Goal: Task Accomplishment & Management: Use online tool/utility

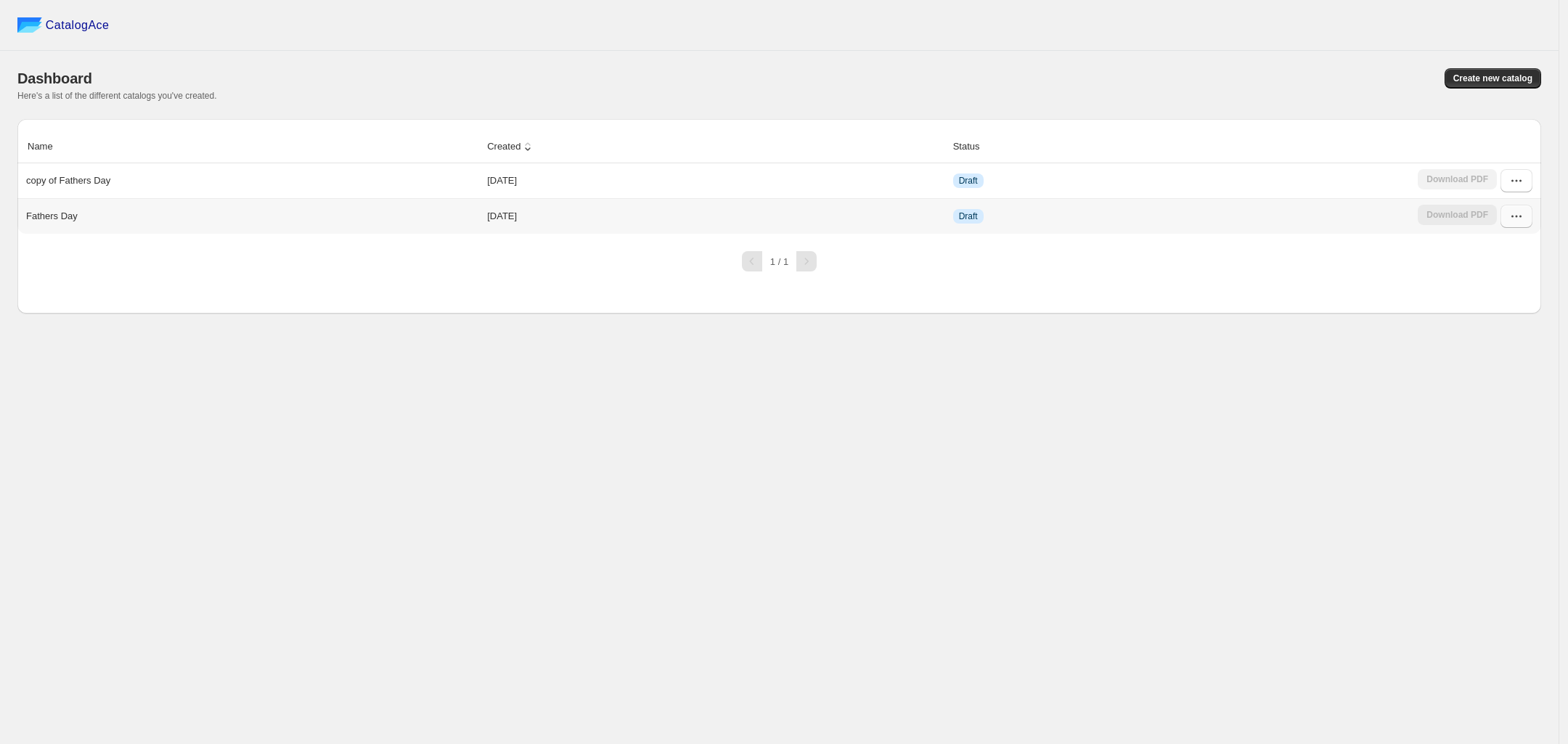
click at [1514, 215] on icon "button" at bounding box center [1517, 216] width 14 height 14
click at [1514, 346] on span "Edit" at bounding box center [1517, 348] width 74 height 14
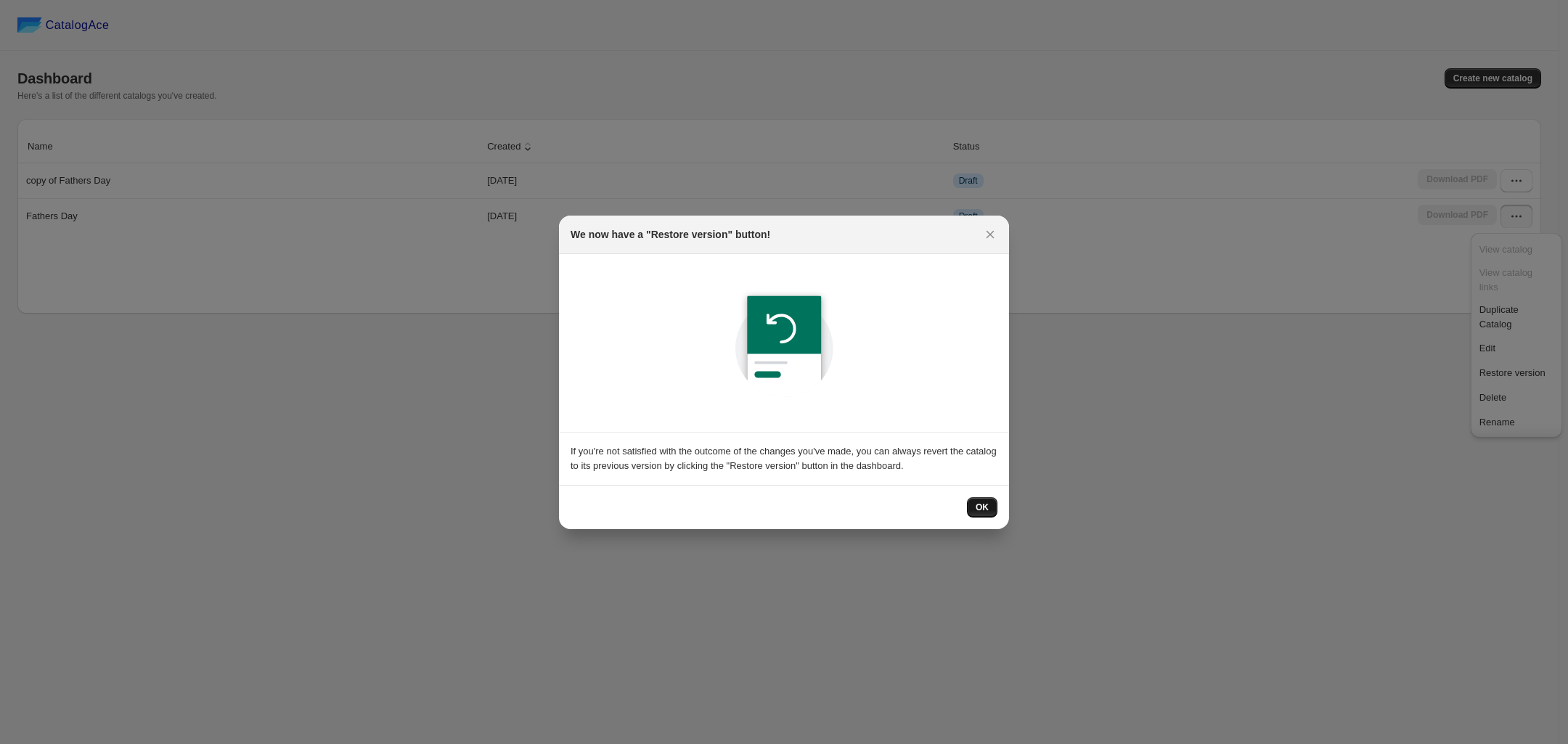
click at [993, 508] on button "OK" at bounding box center [982, 507] width 30 height 20
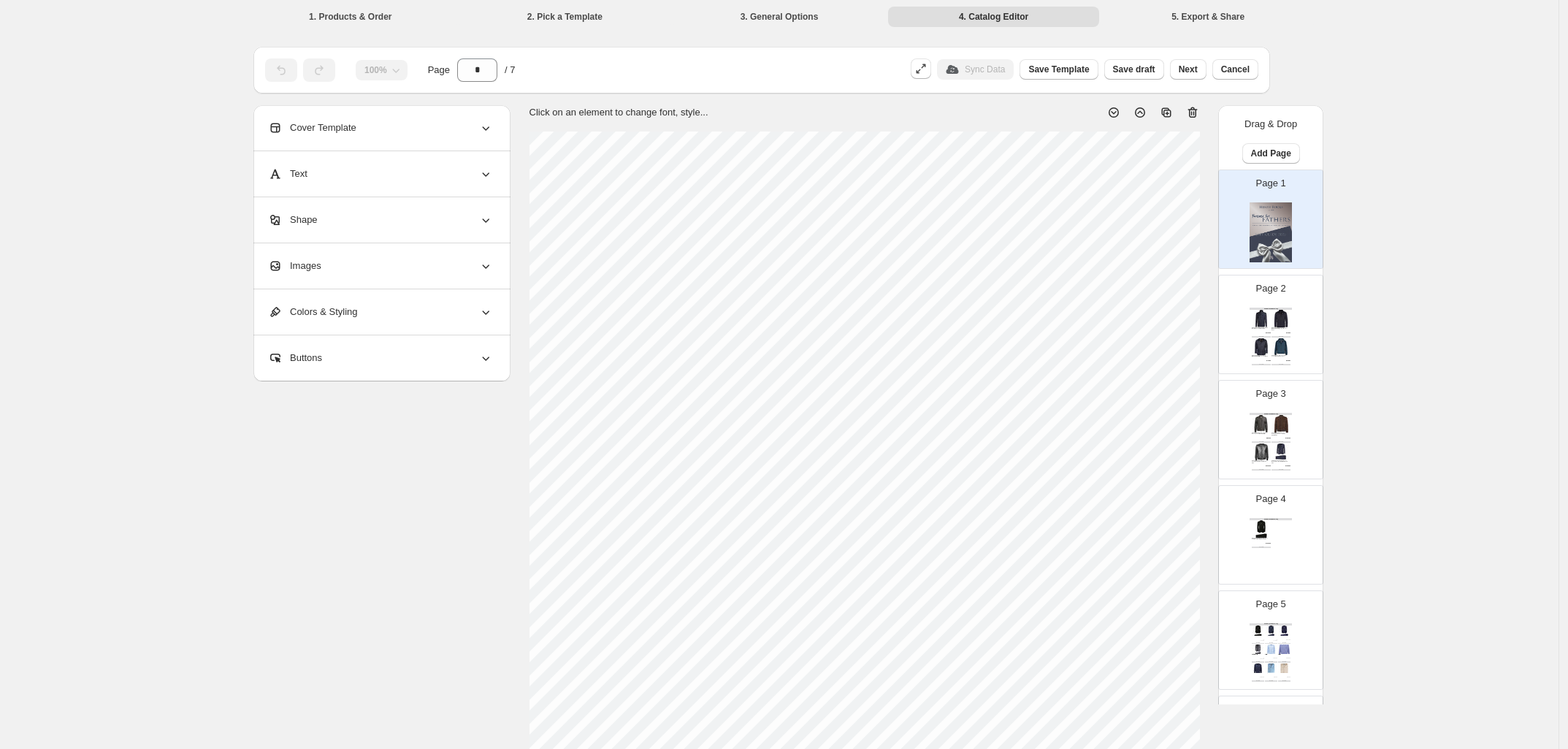
click at [1267, 337] on div "BUY NOW" at bounding box center [1261, 338] width 19 height 2
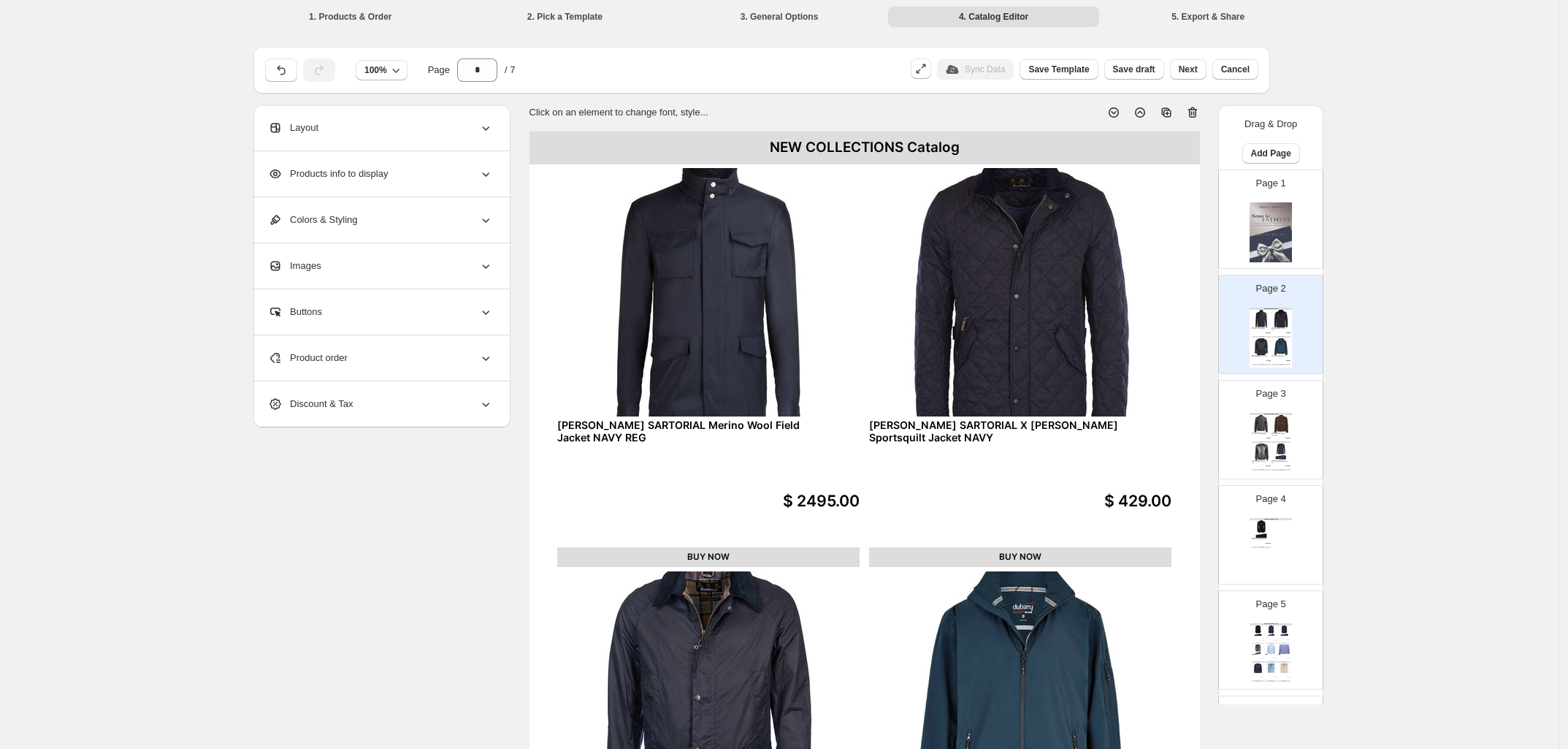
click at [1283, 427] on img at bounding box center [1281, 424] width 19 height 17
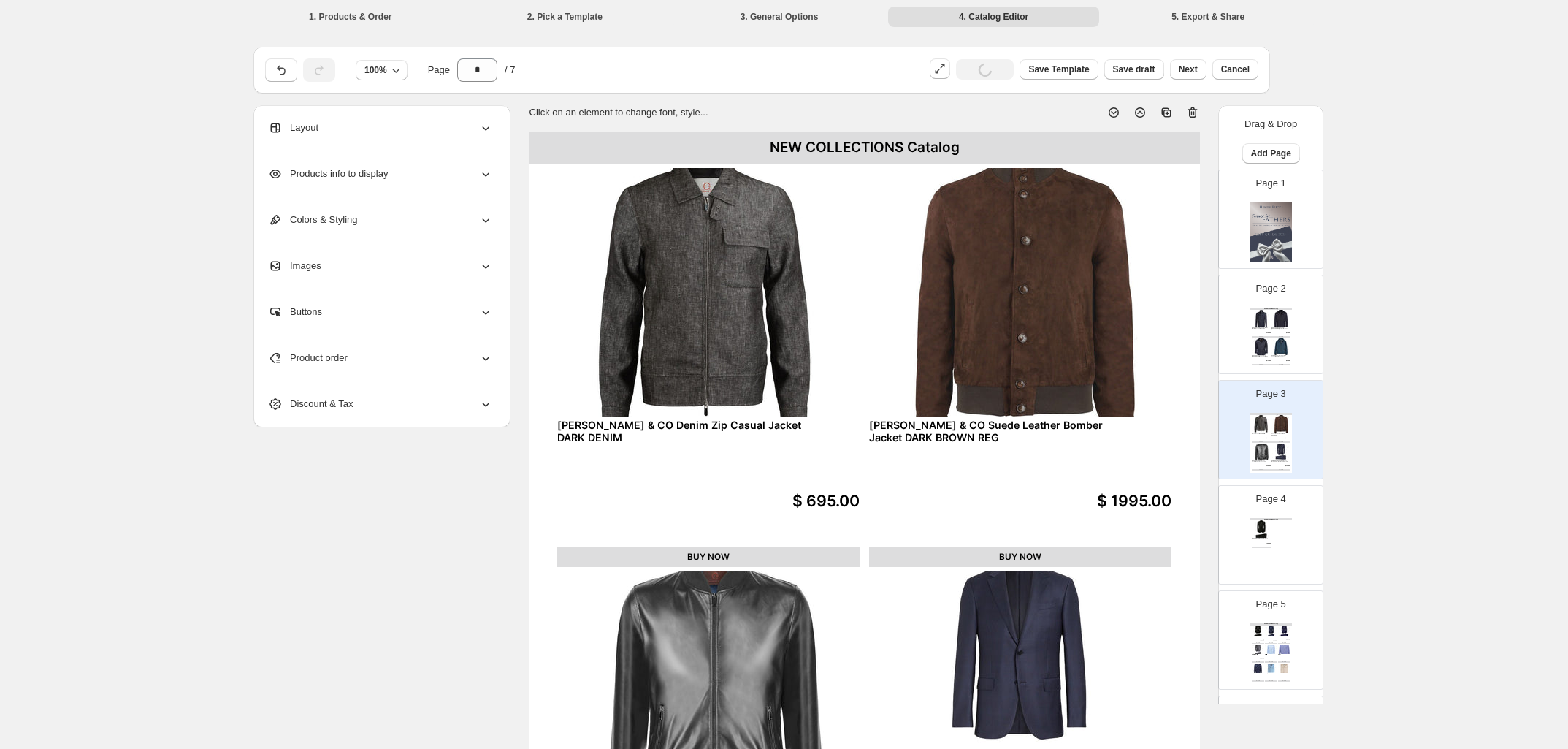
click at [1280, 542] on div "NEW COLLECTIONS Catalog [PERSON_NAME] SARTORIAL Peak Collar Dinner Wool Suit BL…" at bounding box center [1271, 548] width 42 height 60
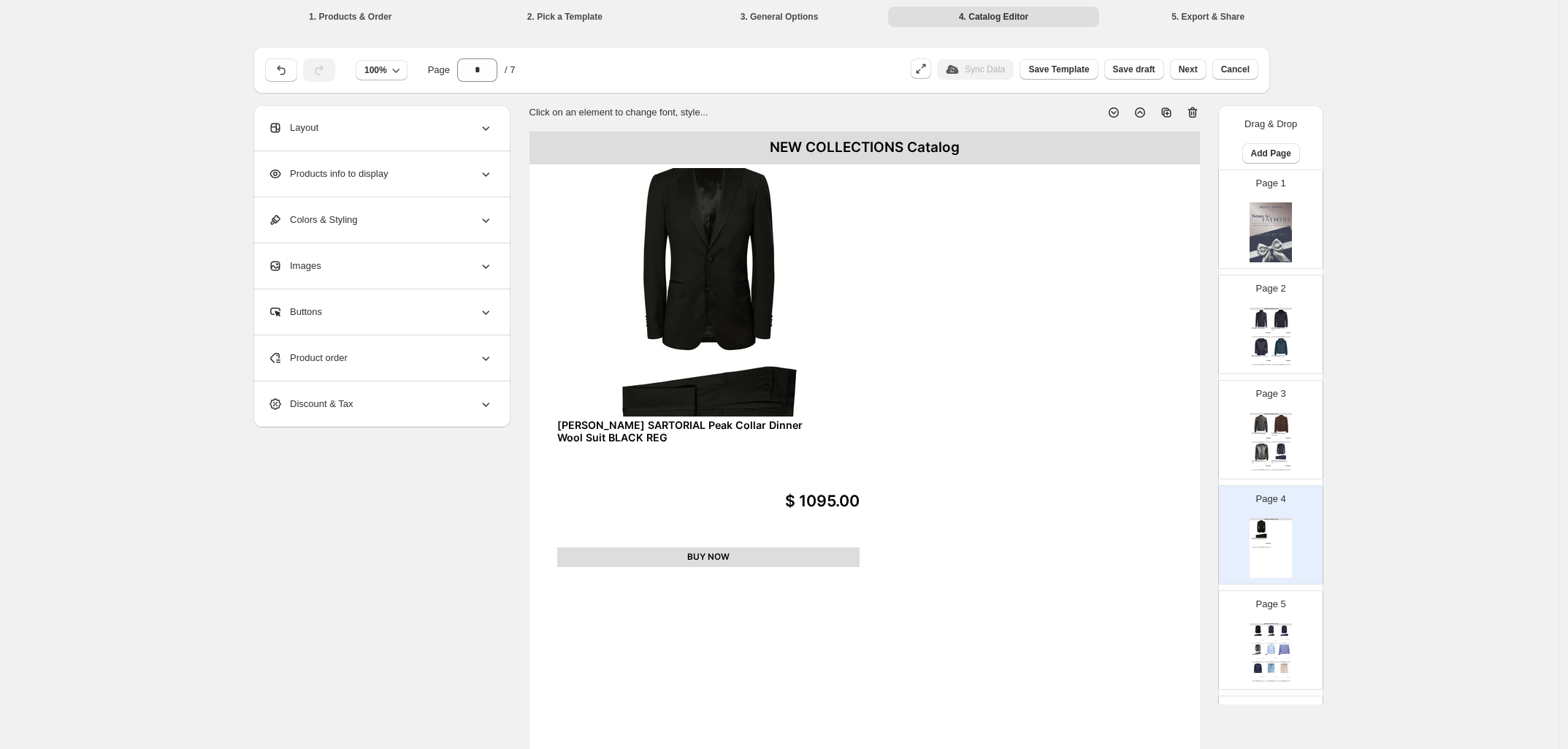
click at [1279, 650] on img at bounding box center [1284, 649] width 12 height 10
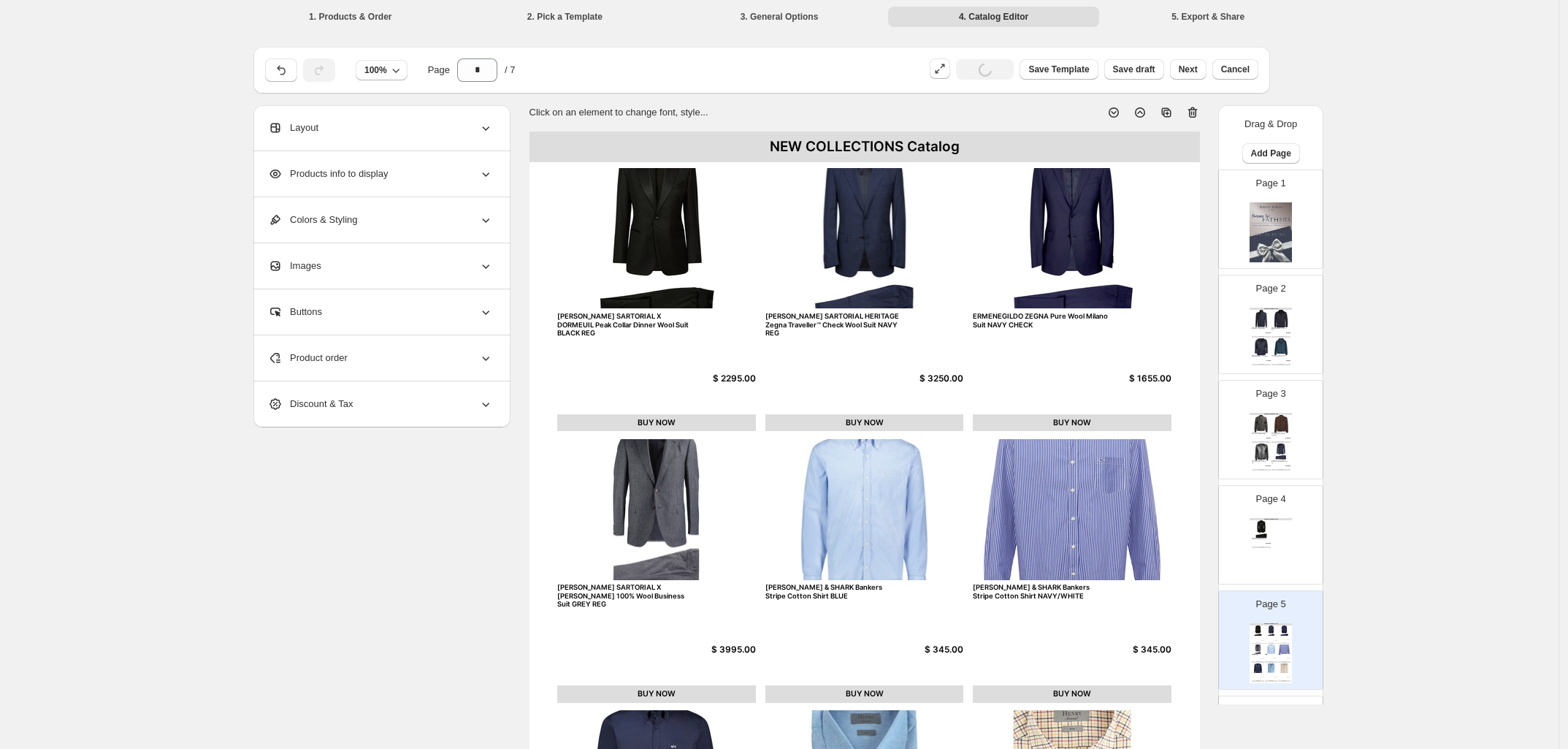
click at [1271, 533] on div "NEW COLLECTIONS Catalog [PERSON_NAME] SARTORIAL Peak Collar Dinner Wool Suit BL…" at bounding box center [1271, 548] width 42 height 60
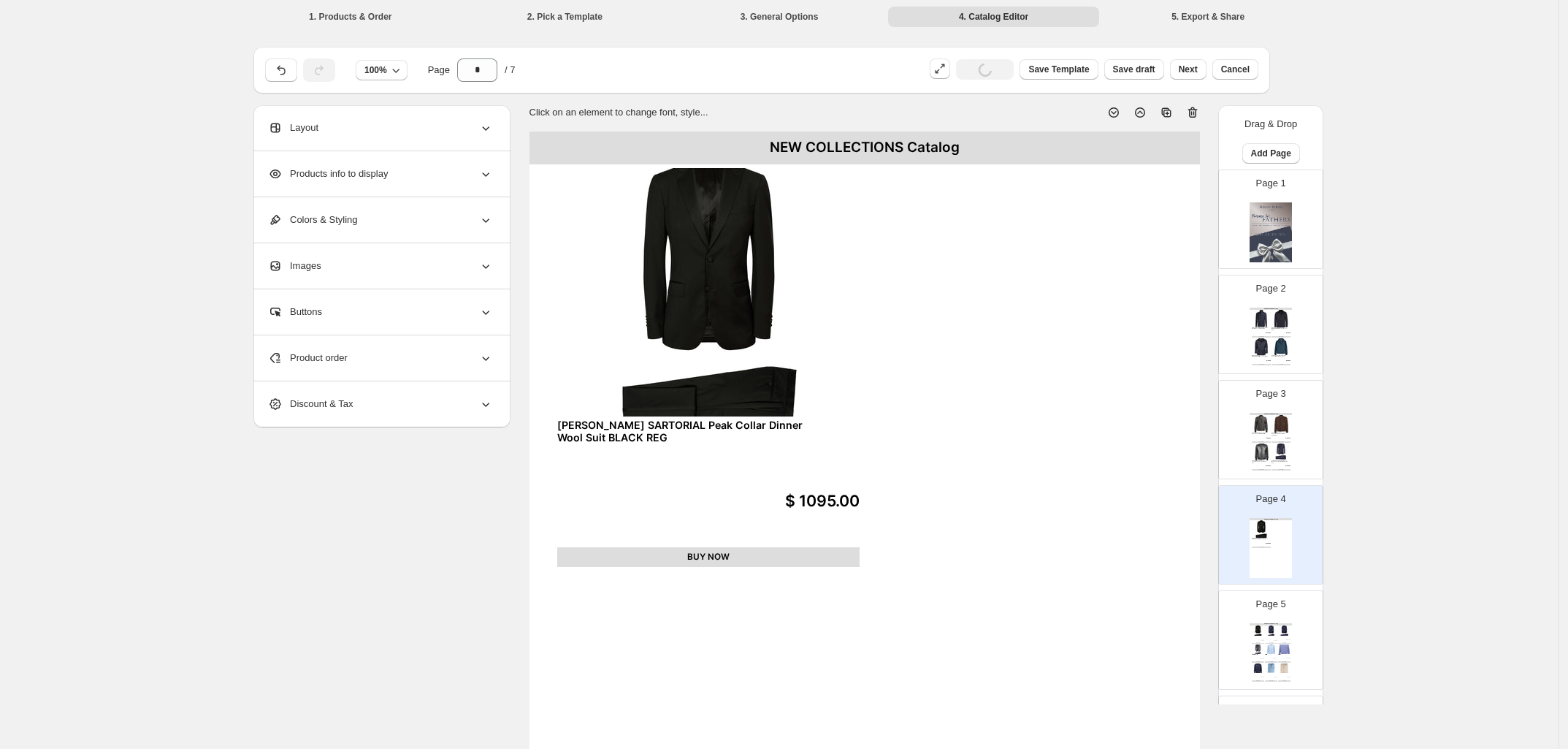
click at [1272, 445] on img at bounding box center [1281, 453] width 19 height 17
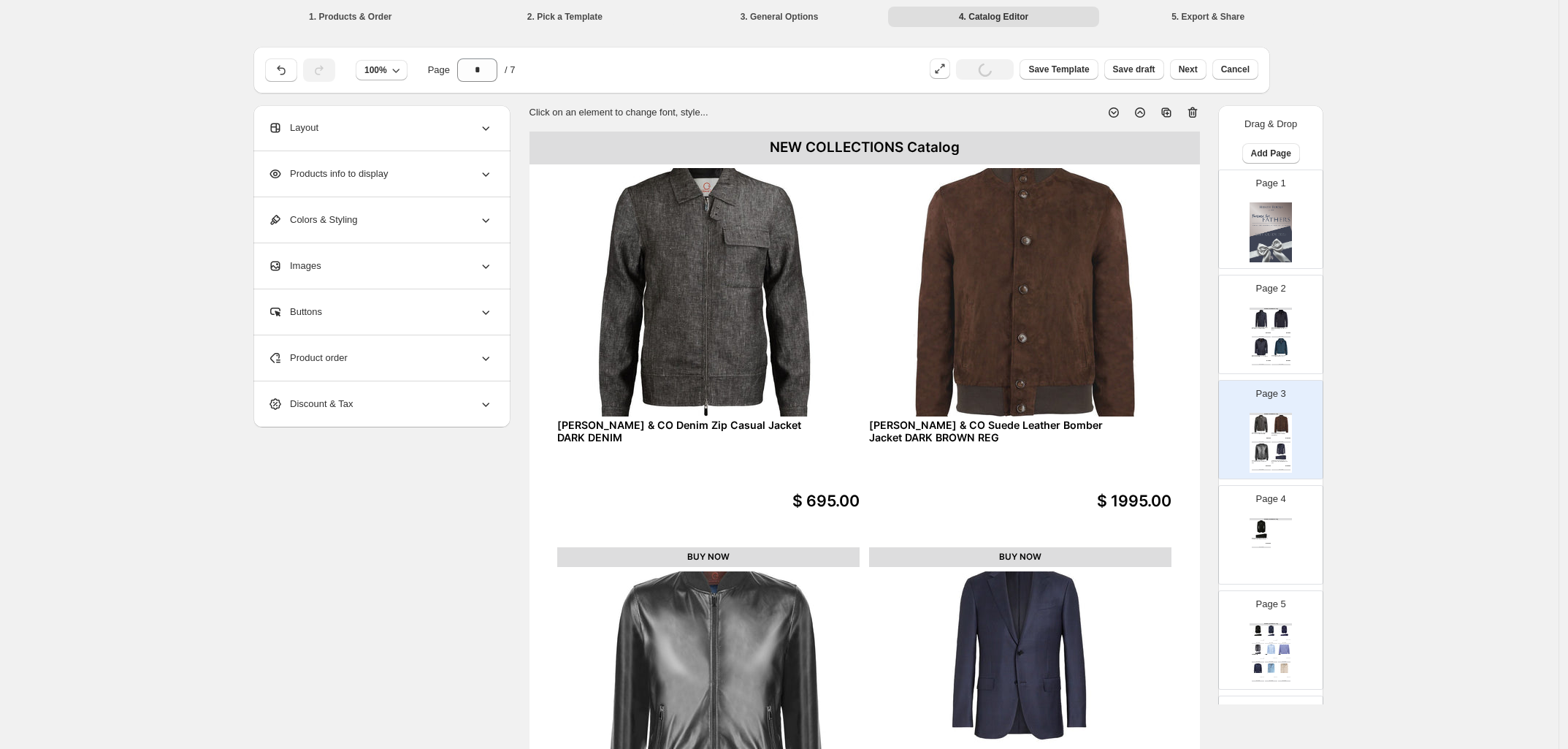
click at [1293, 337] on div "Page 2 NEW COLLECTIONS Catalog [PERSON_NAME] SARTORIAL Merino Wool Field Jacket…" at bounding box center [1265, 318] width 92 height 98
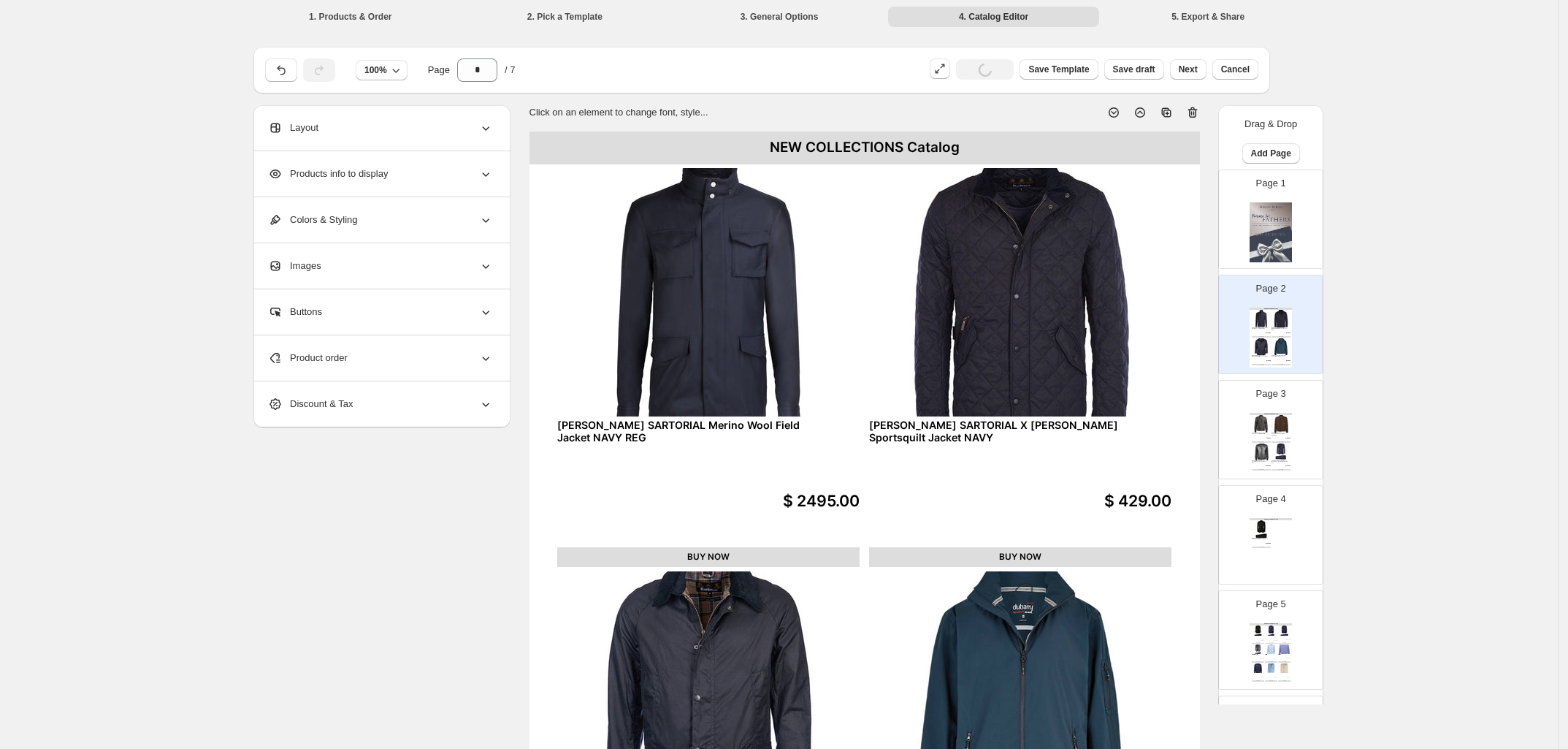
click at [1272, 236] on img at bounding box center [1271, 232] width 42 height 60
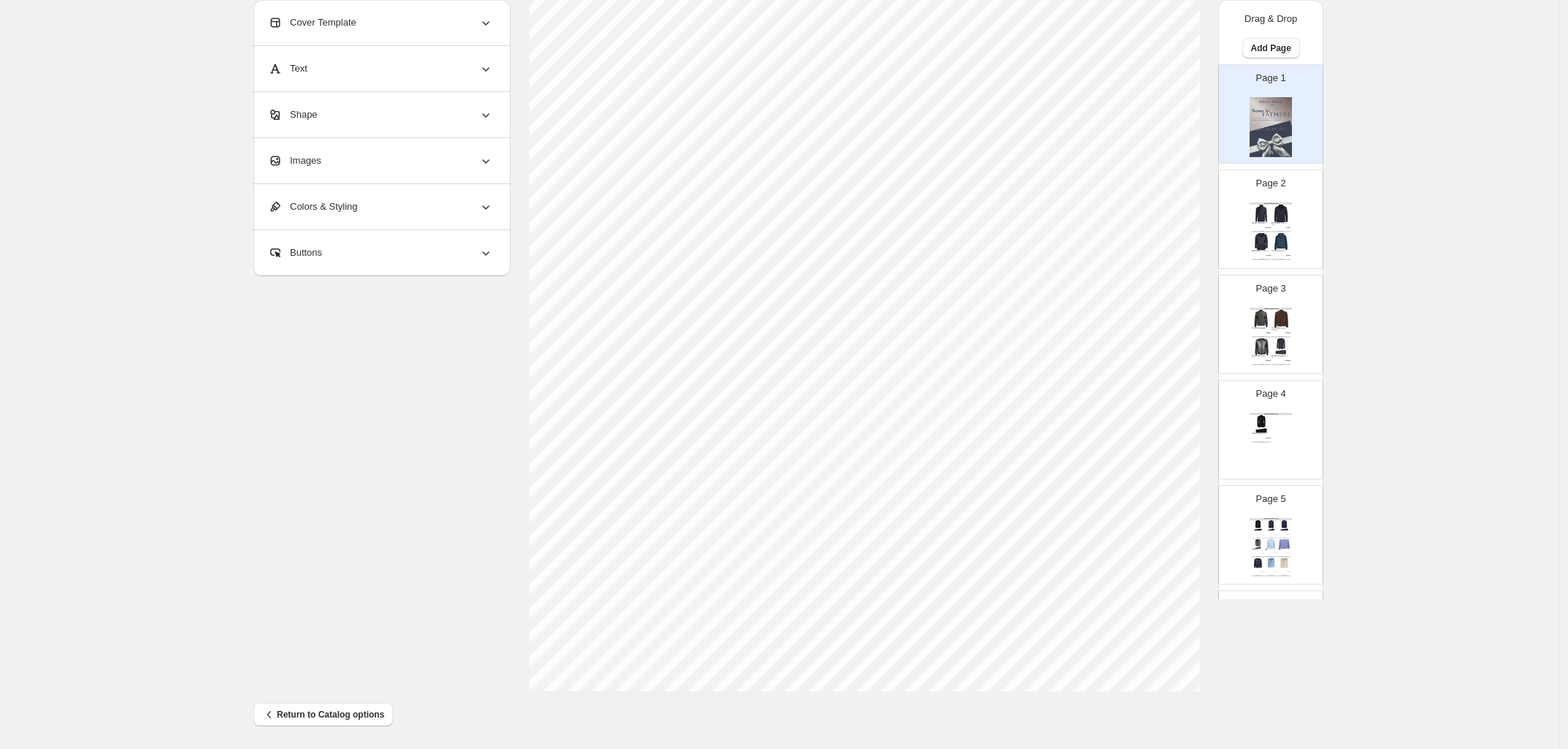
scroll to position [311, 0]
click at [1288, 222] on div "NEW COLLECTIONS Catalog [PERSON_NAME] SARTORIAL Merino Wool Field Jacket NAVY R…" at bounding box center [1271, 232] width 42 height 60
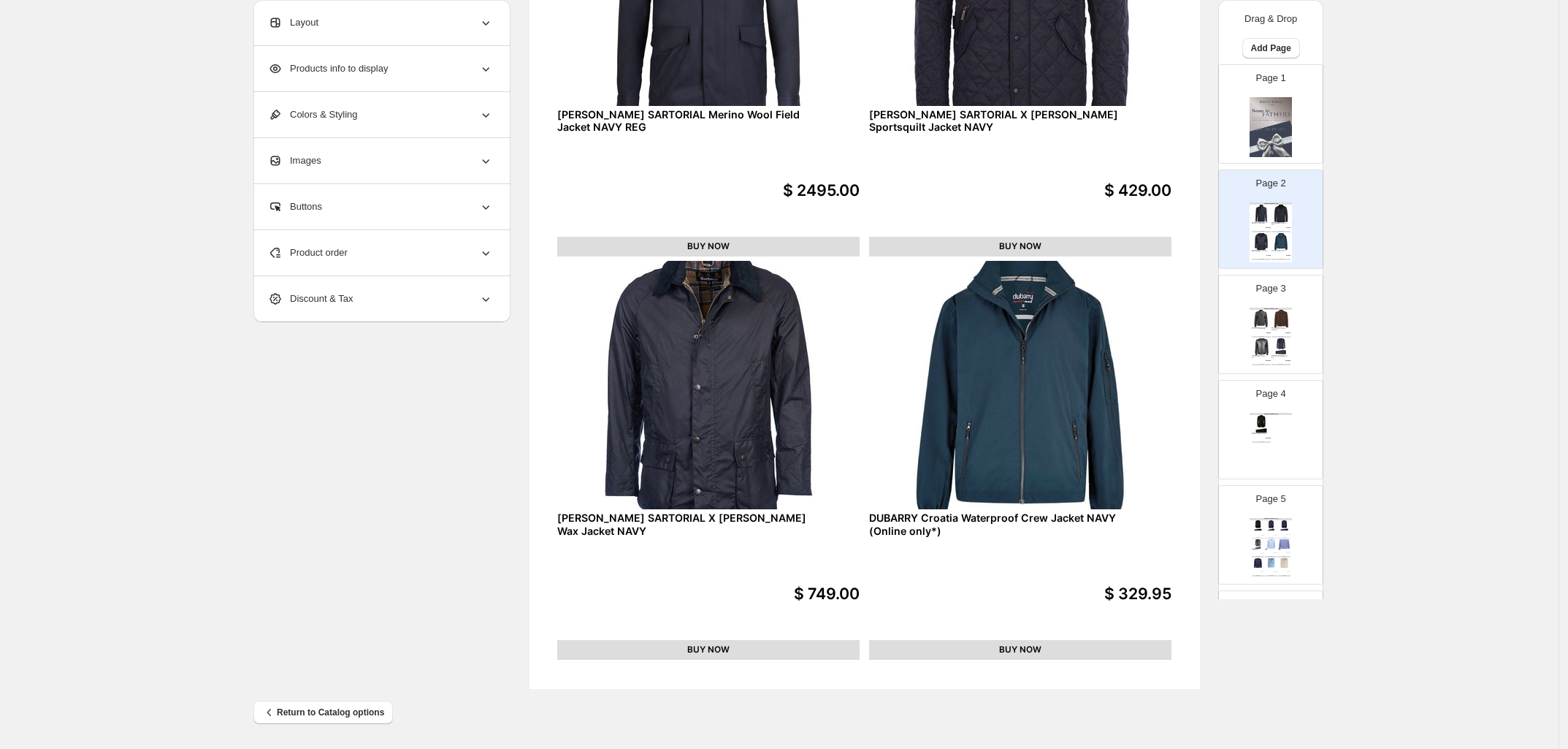
click at [318, 16] on span "Layout" at bounding box center [293, 22] width 51 height 14
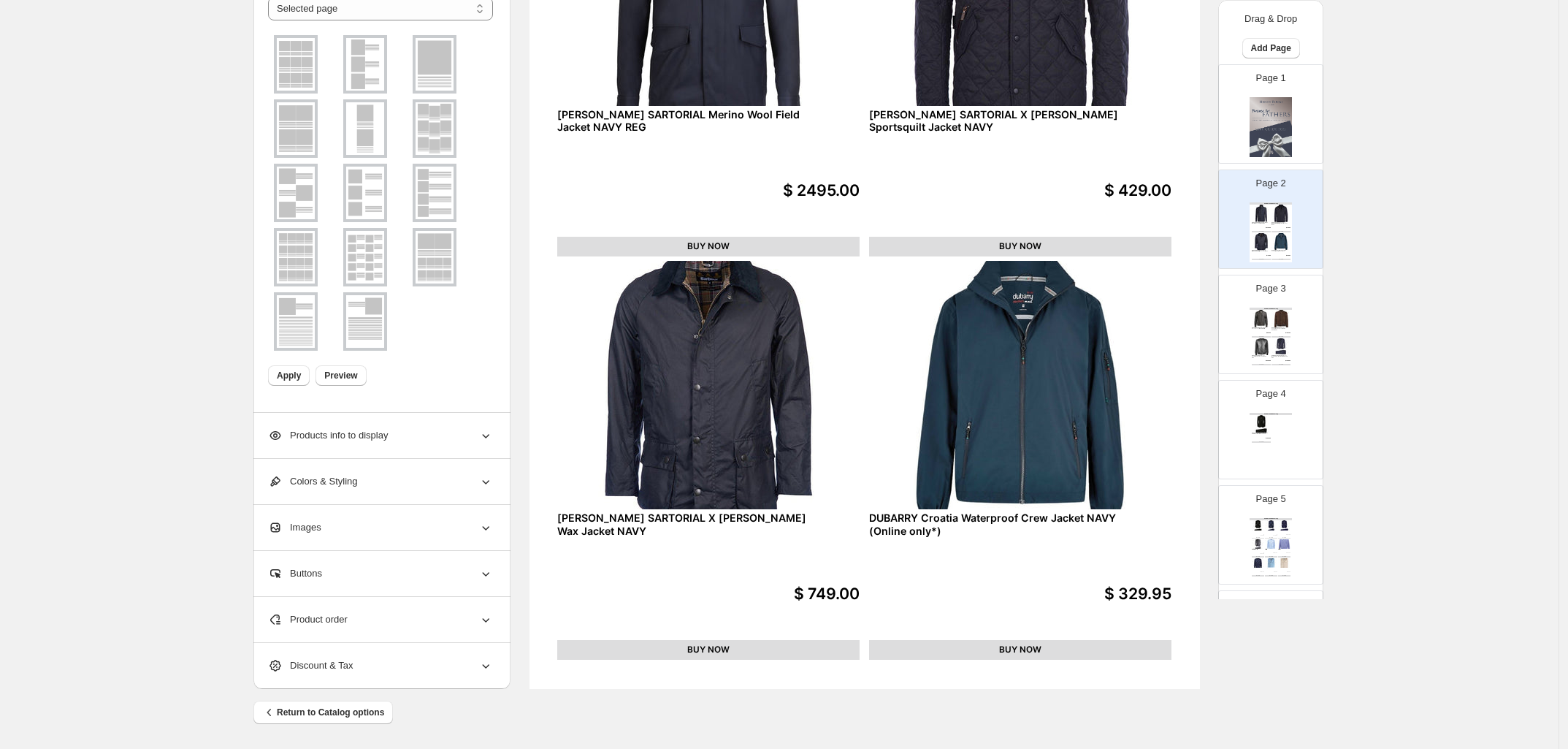
click at [380, 136] on img at bounding box center [365, 129] width 38 height 53
click at [293, 373] on span "Apply" at bounding box center [288, 376] width 24 height 12
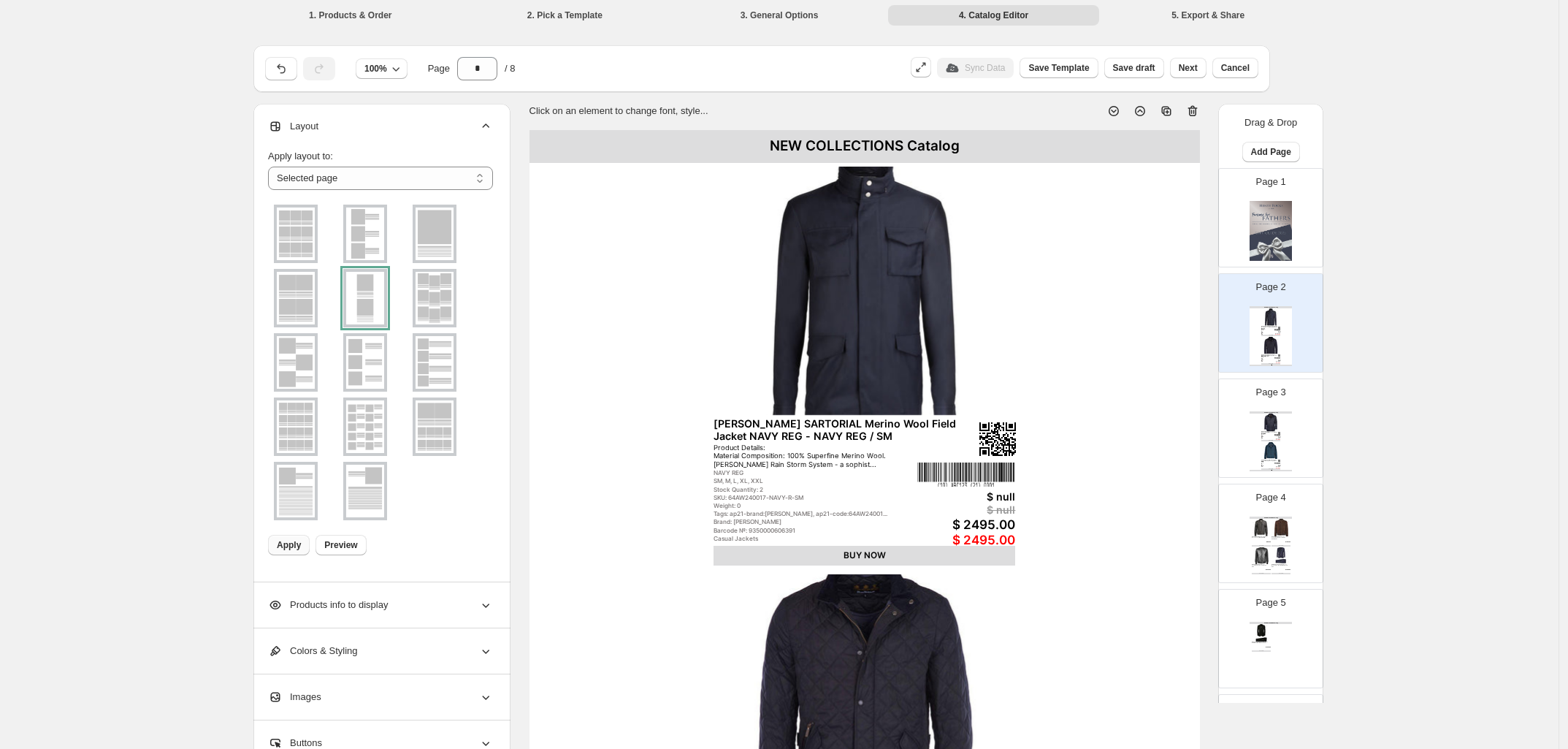
scroll to position [0, 0]
drag, startPoint x: 1094, startPoint y: 293, endPoint x: 1113, endPoint y: 260, distance: 38.1
click at [1096, 291] on div "NEW COLLECTIONS Catalog [PERSON_NAME] SARTORIAL Merino Wool Field Jacket NAVY R…" at bounding box center [865, 566] width 671 height 869
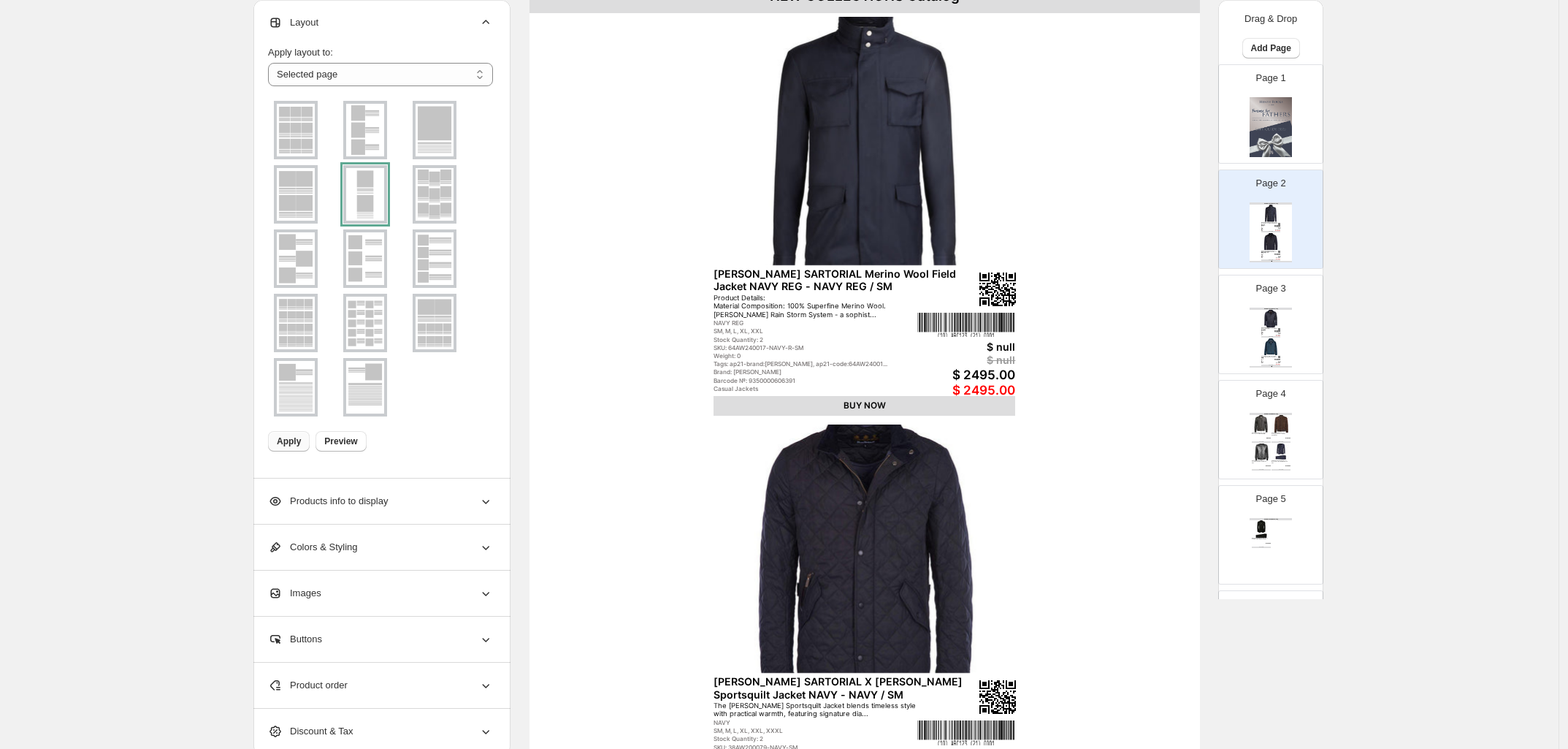
scroll to position [183, 0]
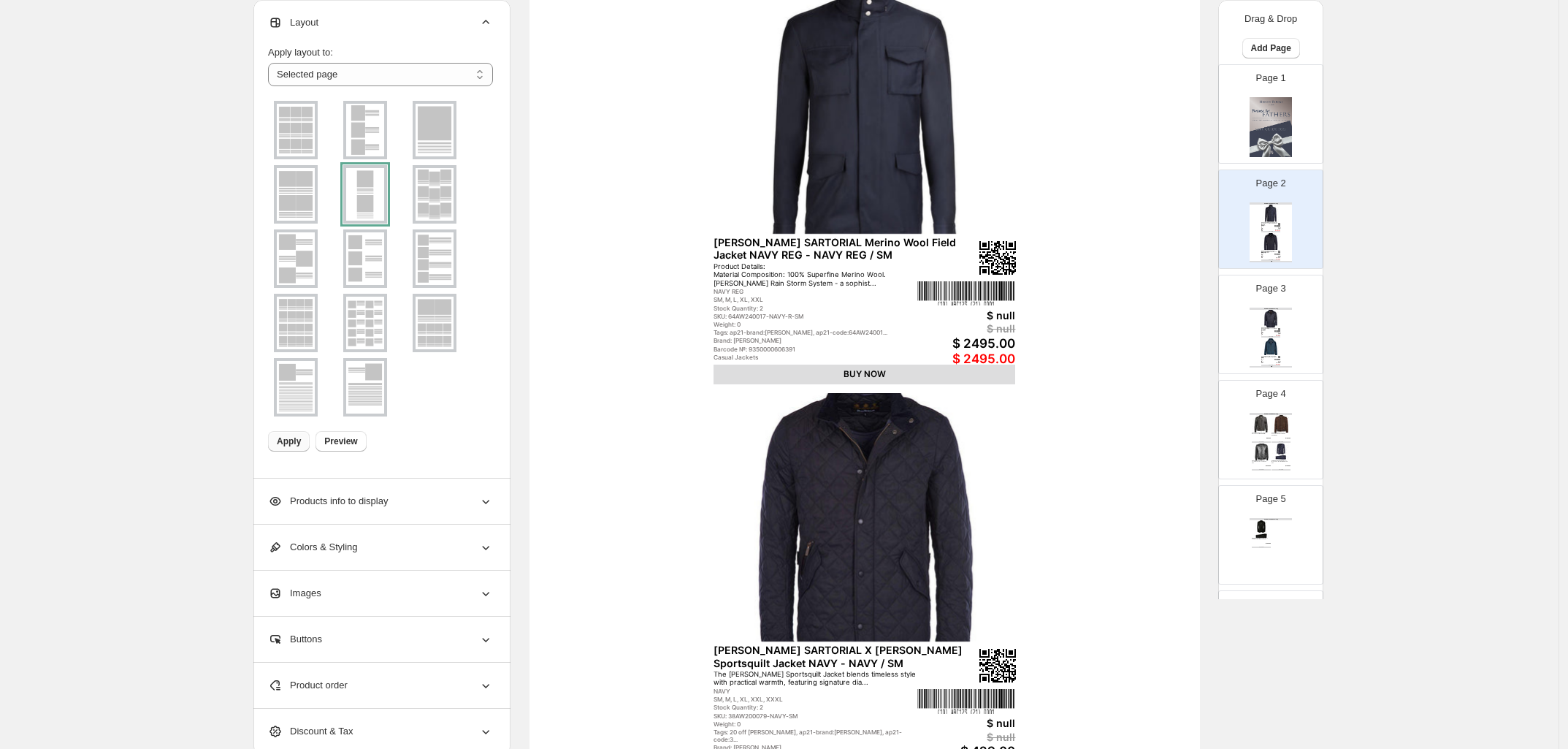
click at [377, 590] on div "Images" at bounding box center [380, 593] width 225 height 45
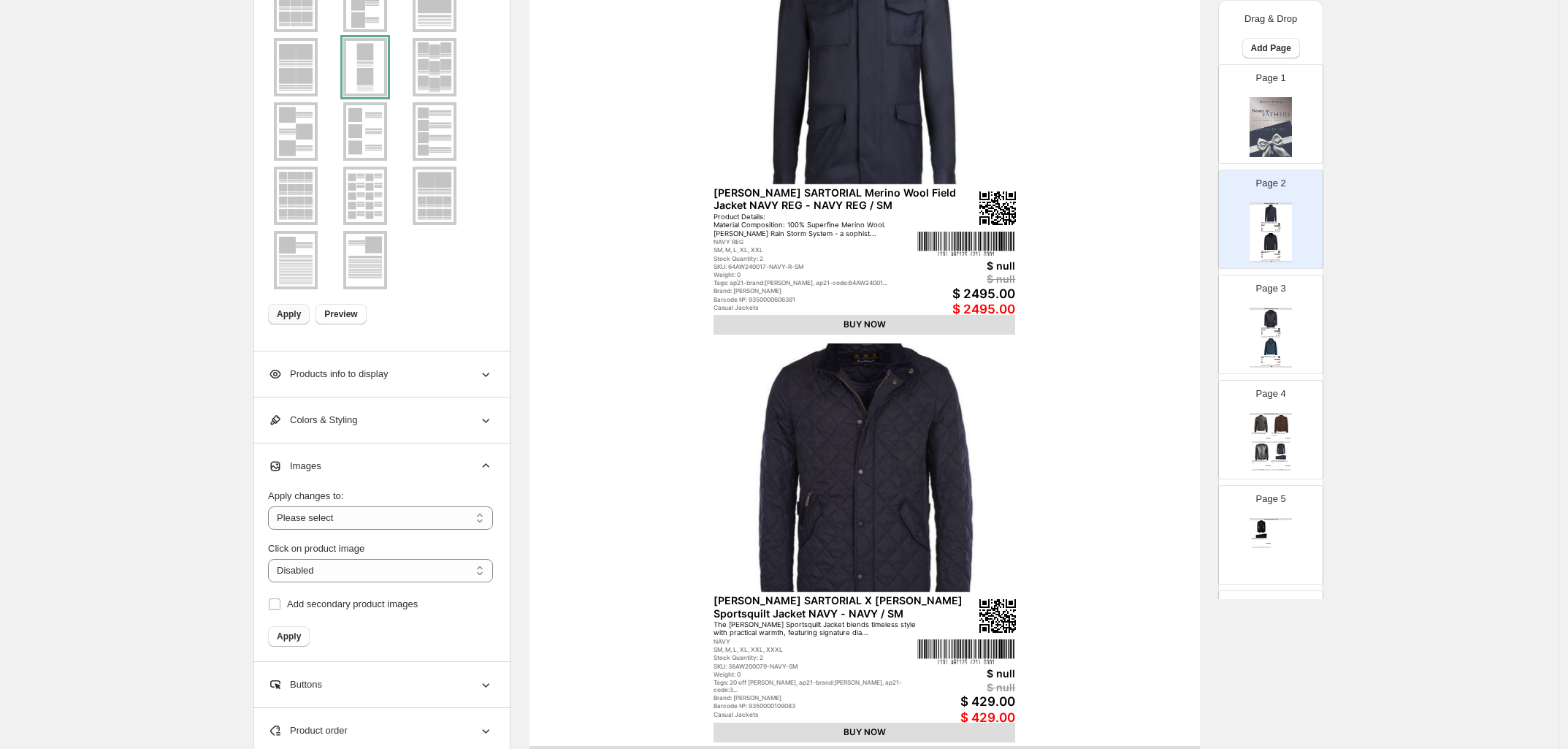
scroll to position [344, 0]
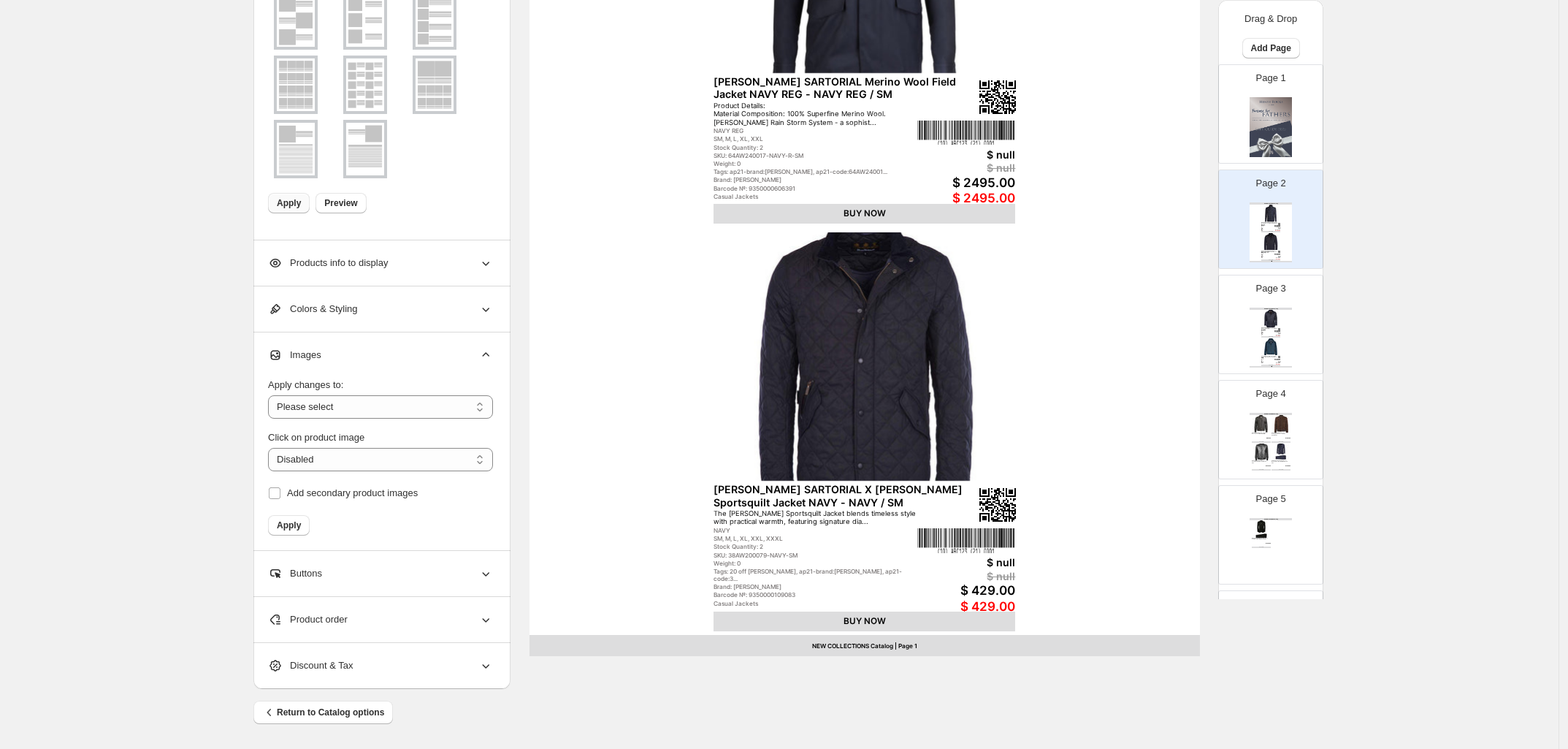
click at [640, 509] on div "NEW COLLECTIONS Catalog [PERSON_NAME] SARTORIAL Merino Wool Field Jacket NAVY R…" at bounding box center [865, 222] width 671 height 869
click at [1107, 490] on div "NEW COLLECTIONS Catalog [PERSON_NAME] SARTORIAL Merino Wool Field Jacket NAVY R…" at bounding box center [865, 222] width 671 height 869
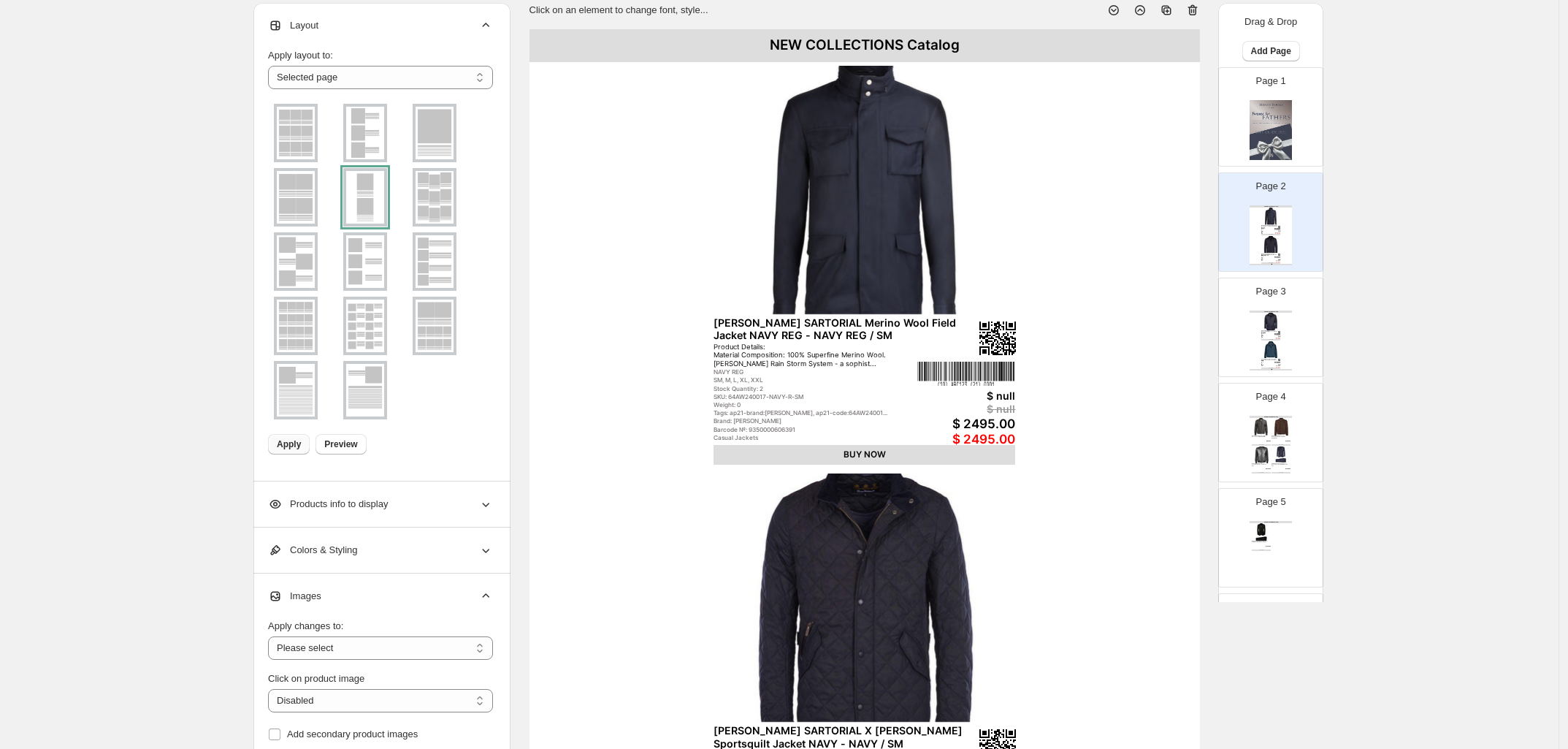
scroll to position [0, 0]
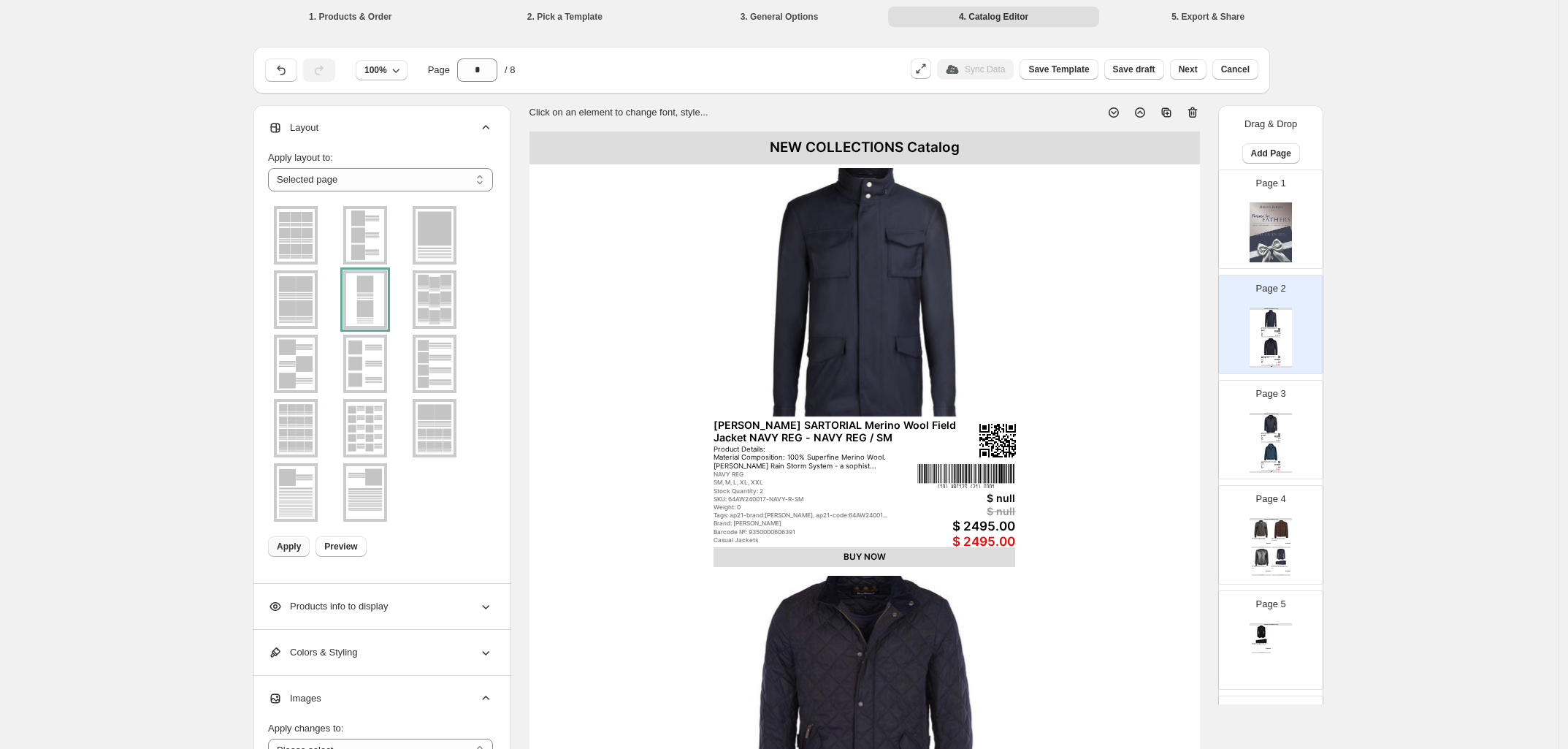
click at [302, 362] on img at bounding box center [296, 363] width 38 height 53
click at [302, 372] on div at bounding box center [296, 363] width 44 height 59
click at [302, 373] on div at bounding box center [296, 363] width 44 height 59
click at [300, 372] on div at bounding box center [296, 363] width 44 height 59
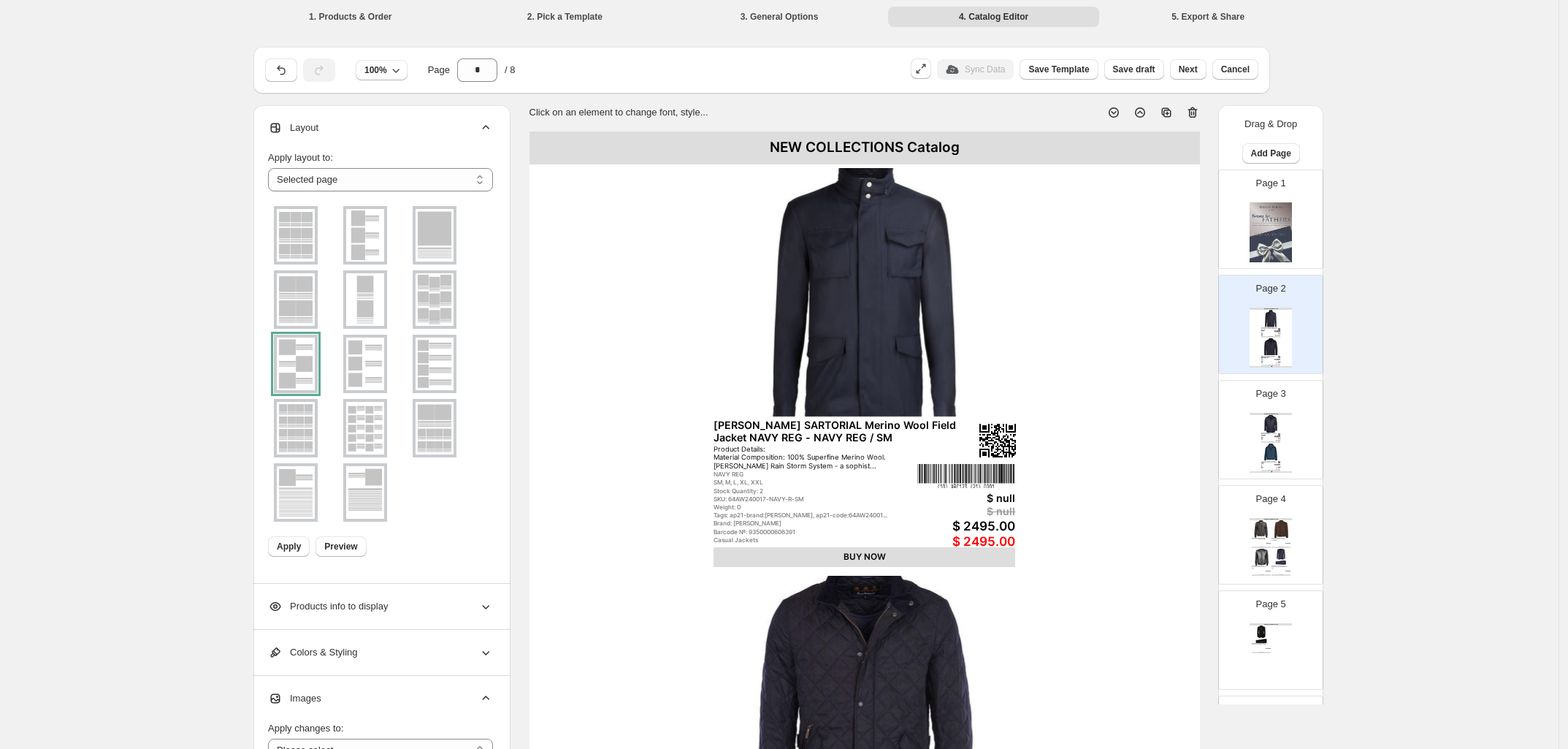
drag, startPoint x: 293, startPoint y: 549, endPoint x: 306, endPoint y: 533, distance: 20.6
click at [297, 547] on span "Apply" at bounding box center [288, 547] width 24 height 12
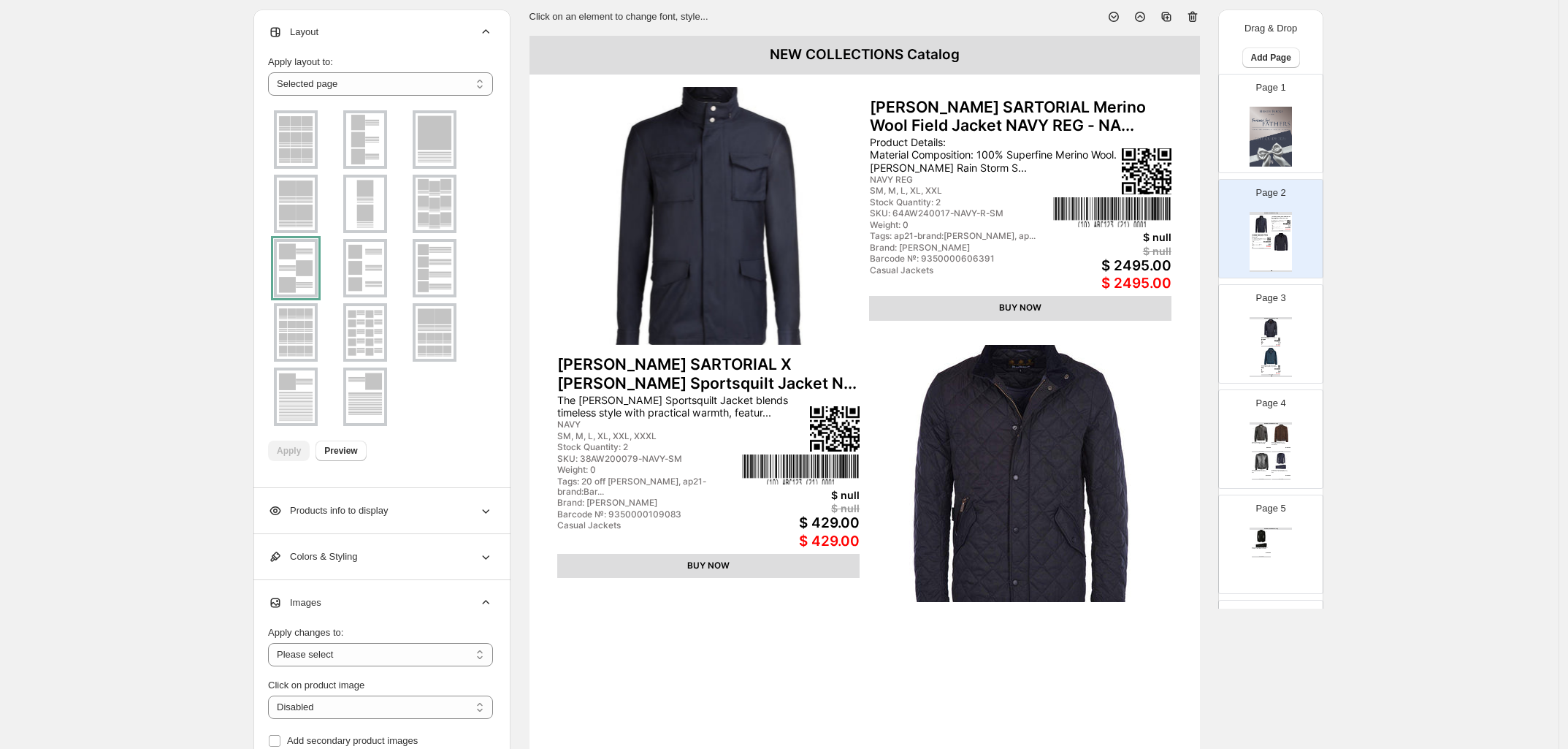
scroll to position [274, 0]
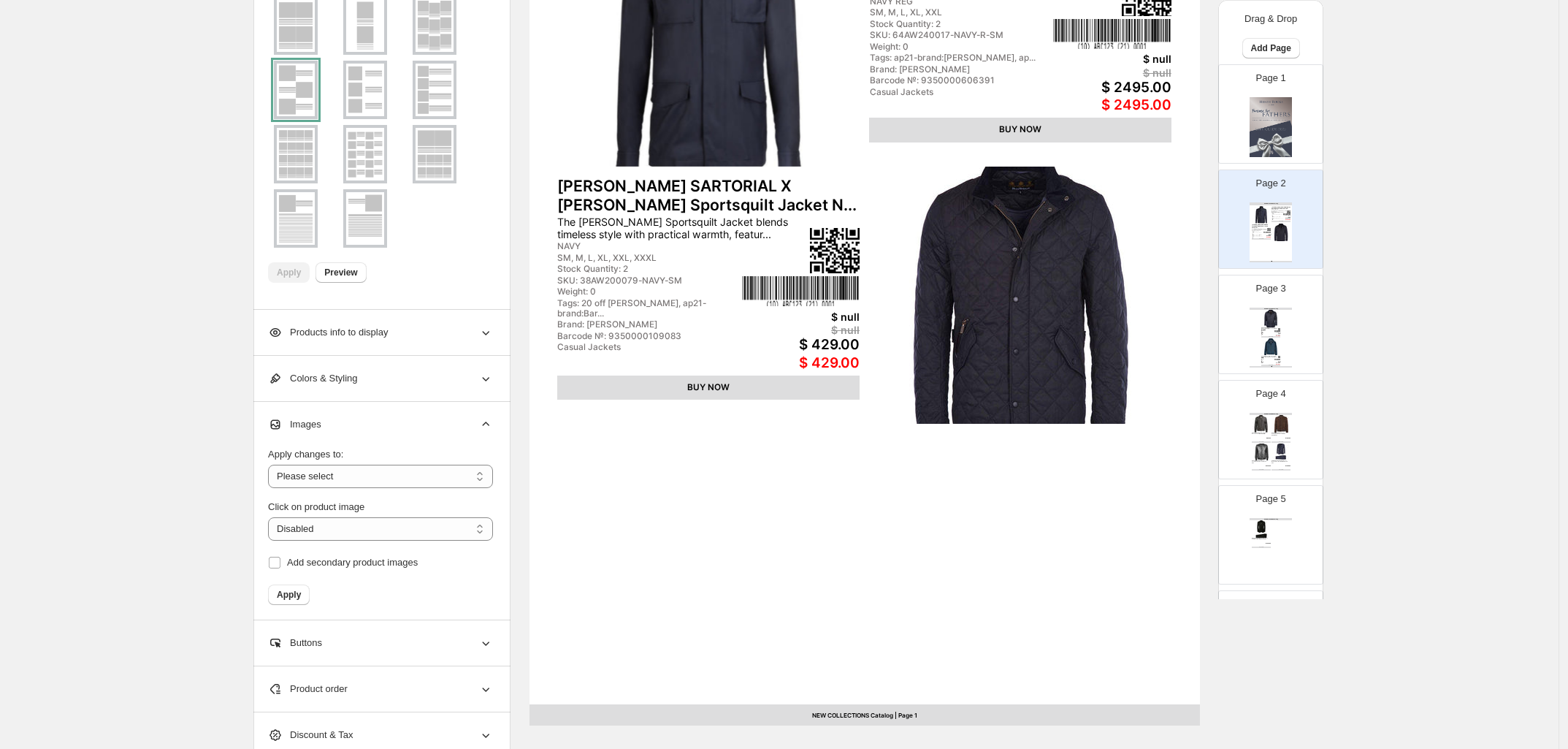
click at [367, 380] on div "Colors & Styling" at bounding box center [380, 378] width 225 height 45
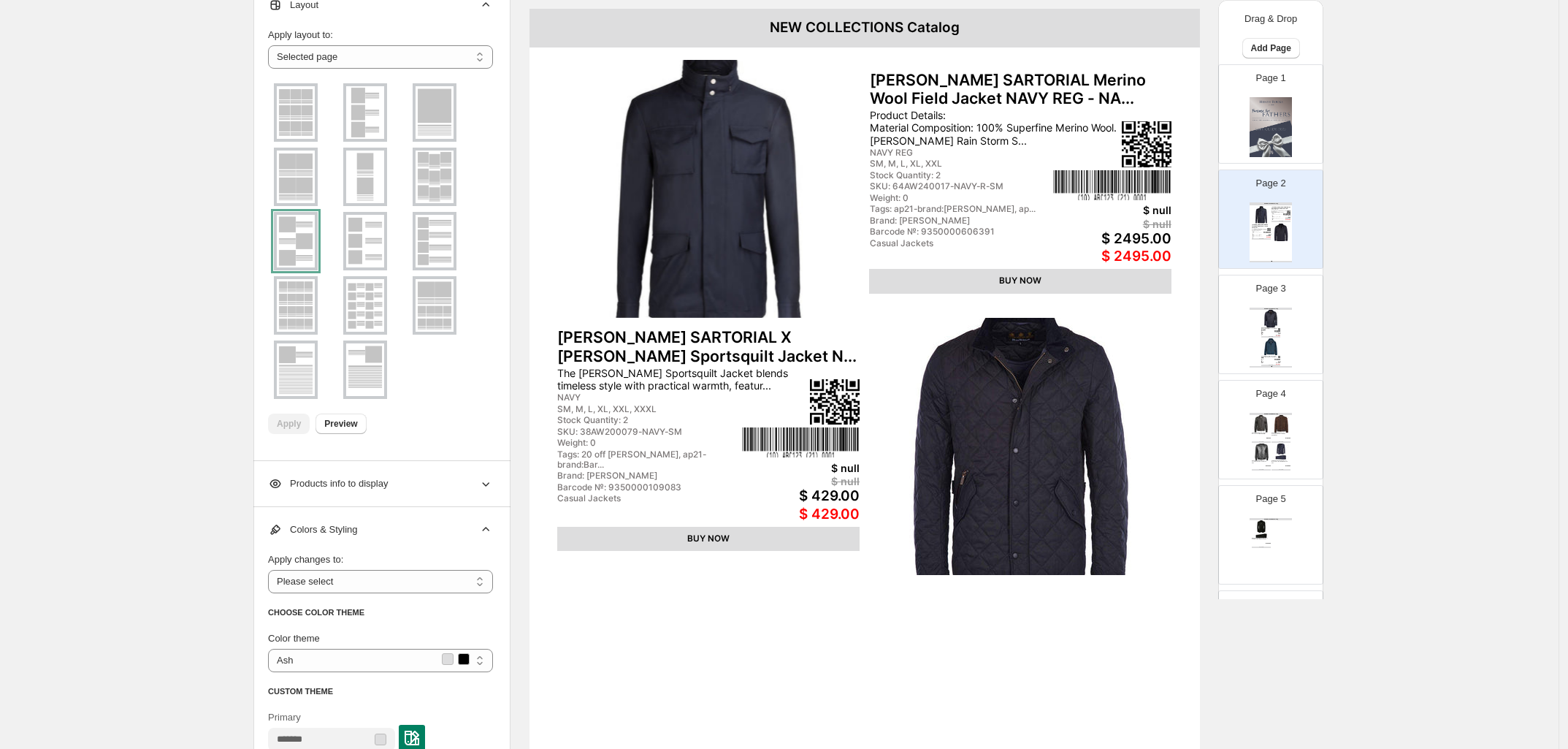
scroll to position [91, 0]
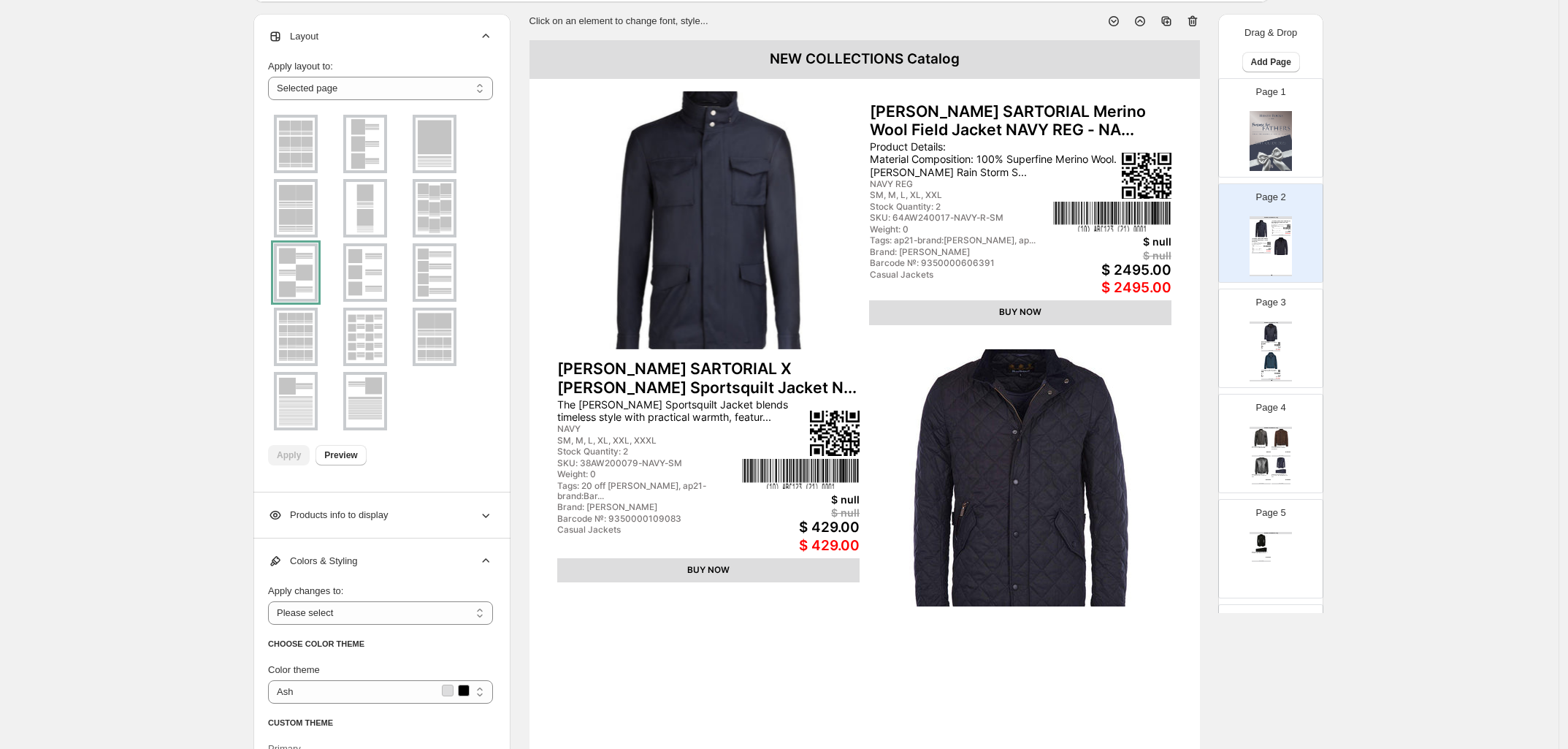
click at [438, 290] on img at bounding box center [435, 272] width 38 height 53
click at [296, 456] on span "Apply" at bounding box center [288, 456] width 24 height 12
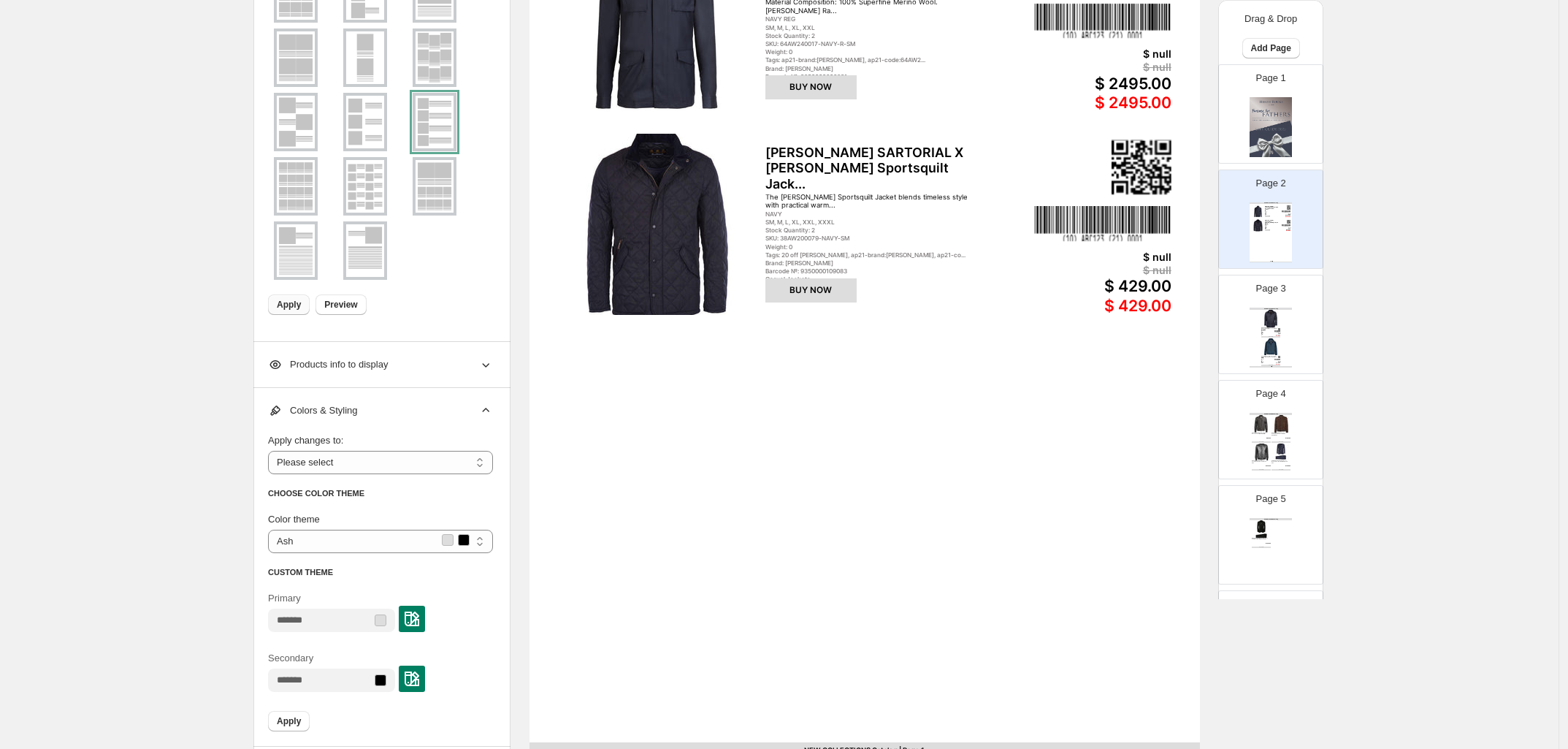
scroll to position [274, 0]
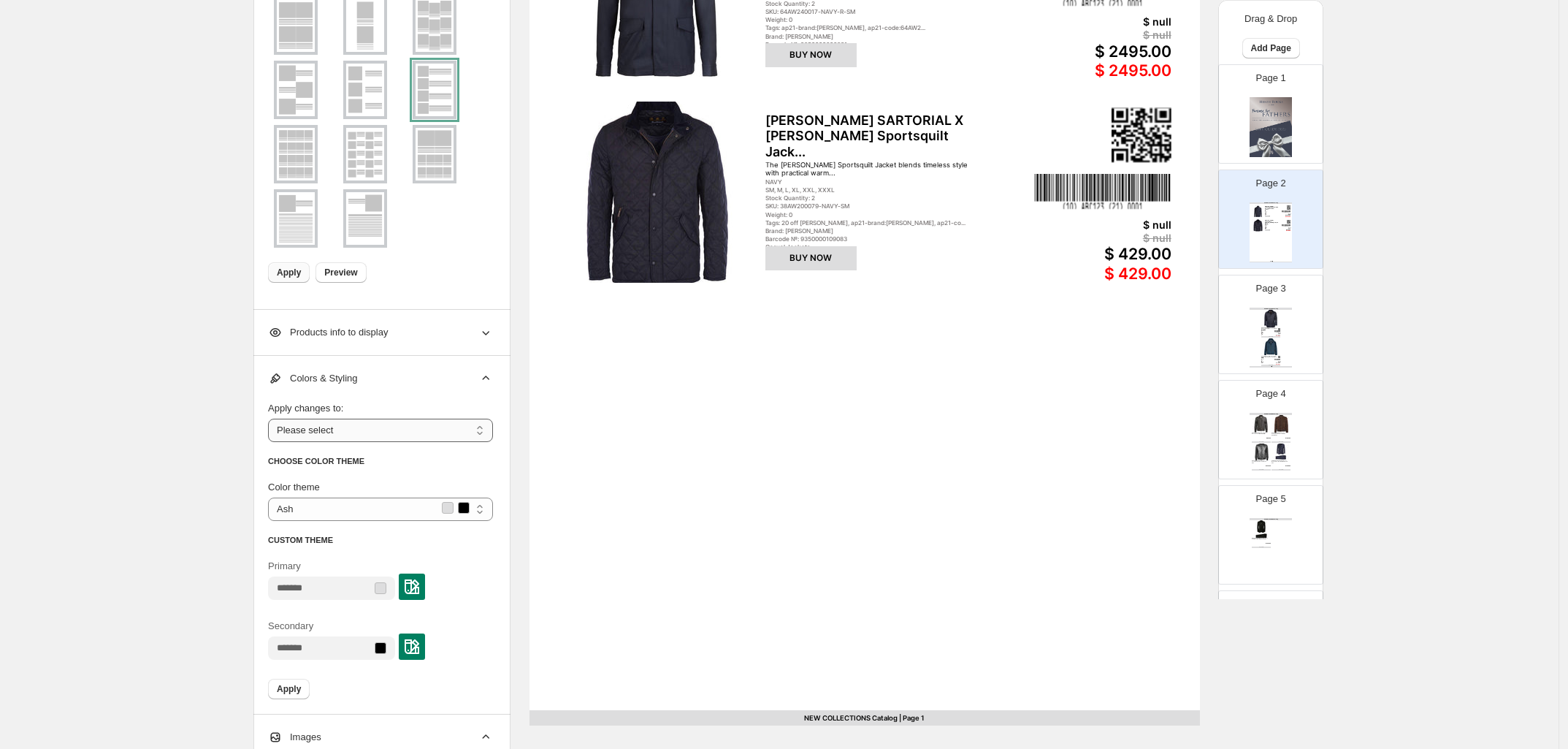
click at [327, 435] on select "**********" at bounding box center [380, 431] width 225 height 23
click at [325, 435] on select "**********" at bounding box center [380, 431] width 225 height 23
click at [347, 337] on span "Products info to display" at bounding box center [328, 332] width 120 height 14
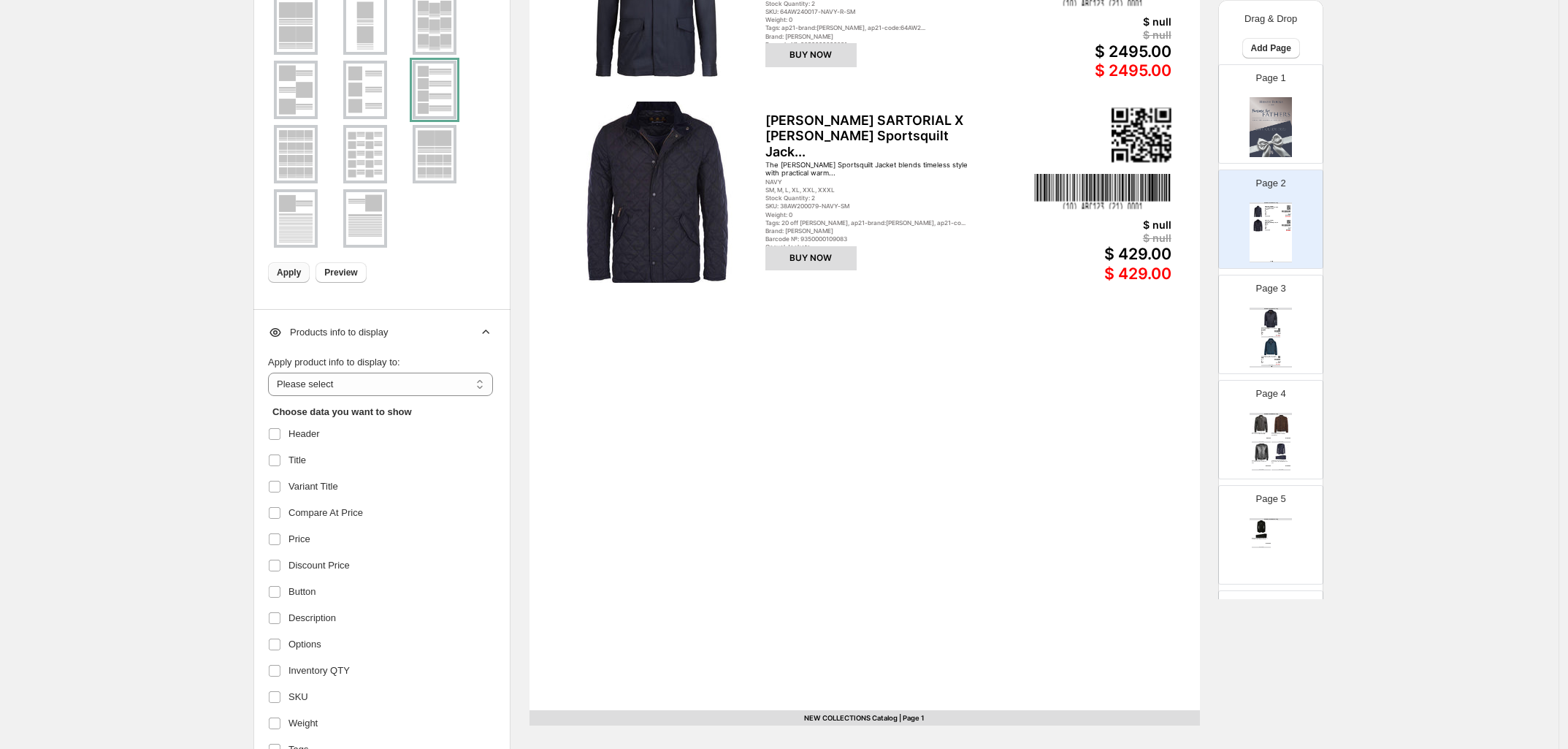
click at [484, 334] on icon at bounding box center [485, 332] width 14 height 14
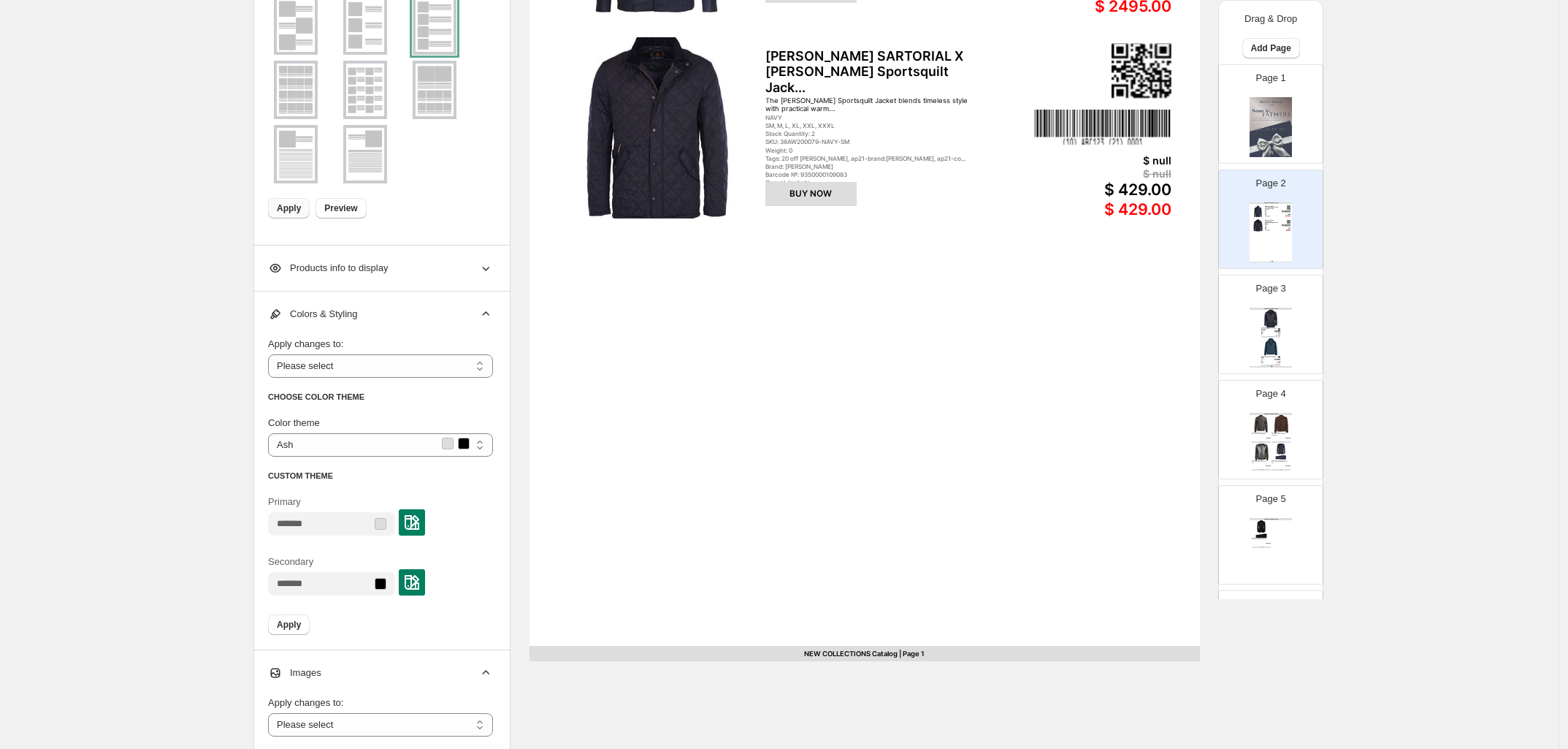
scroll to position [365, 0]
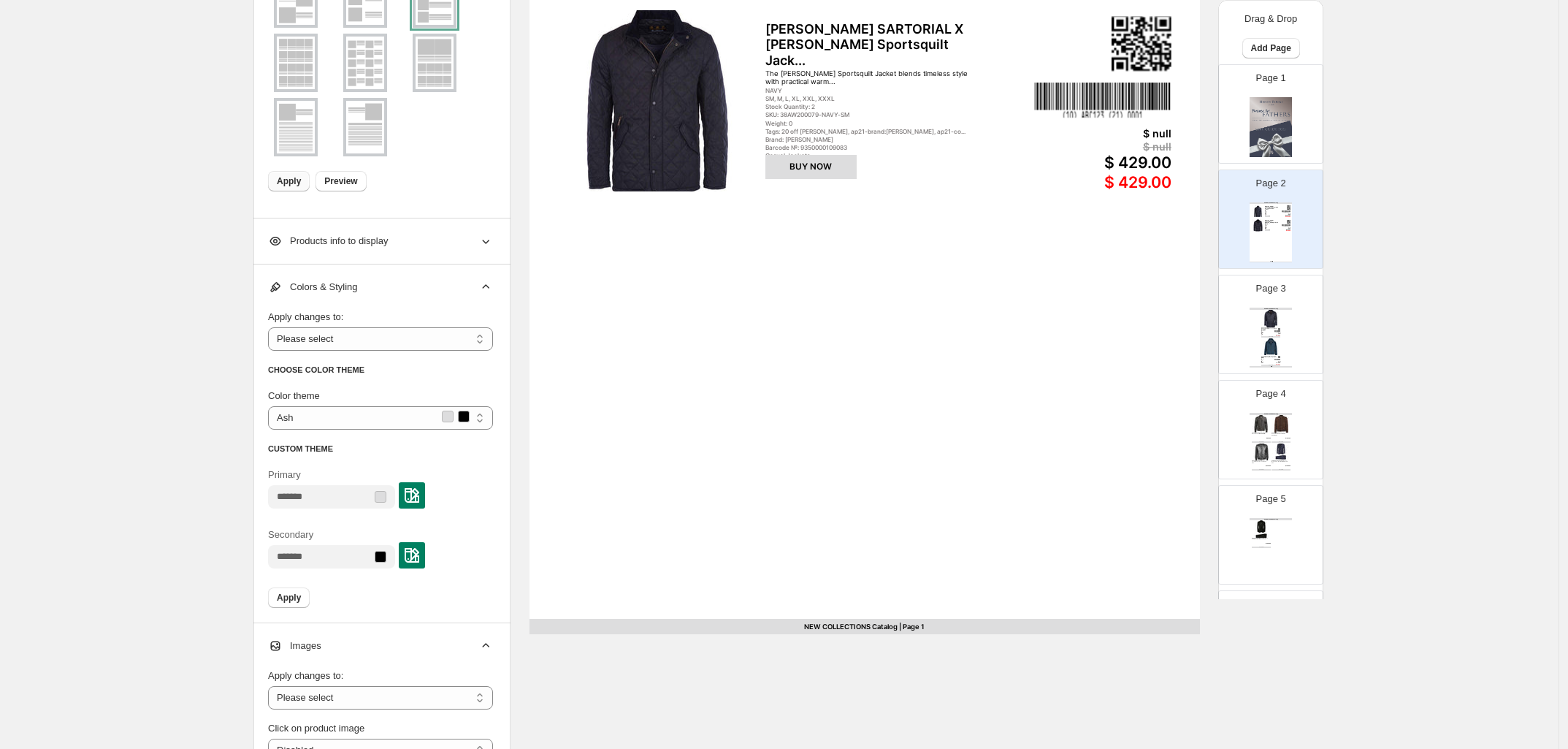
click at [315, 449] on span "CUSTOM THEME" at bounding box center [301, 448] width 65 height 9
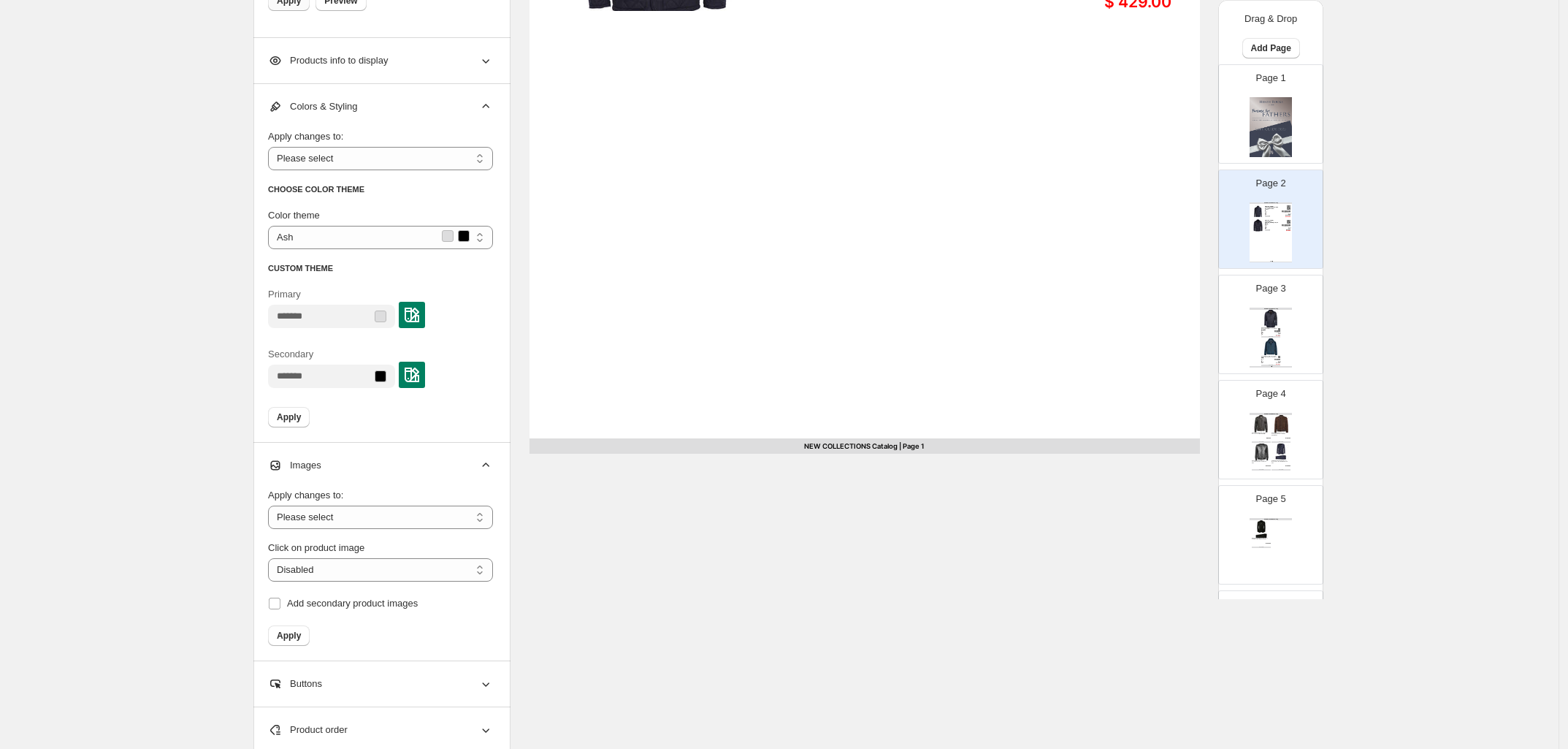
scroll to position [549, 0]
click at [347, 512] on select "**********" at bounding box center [380, 515] width 225 height 23
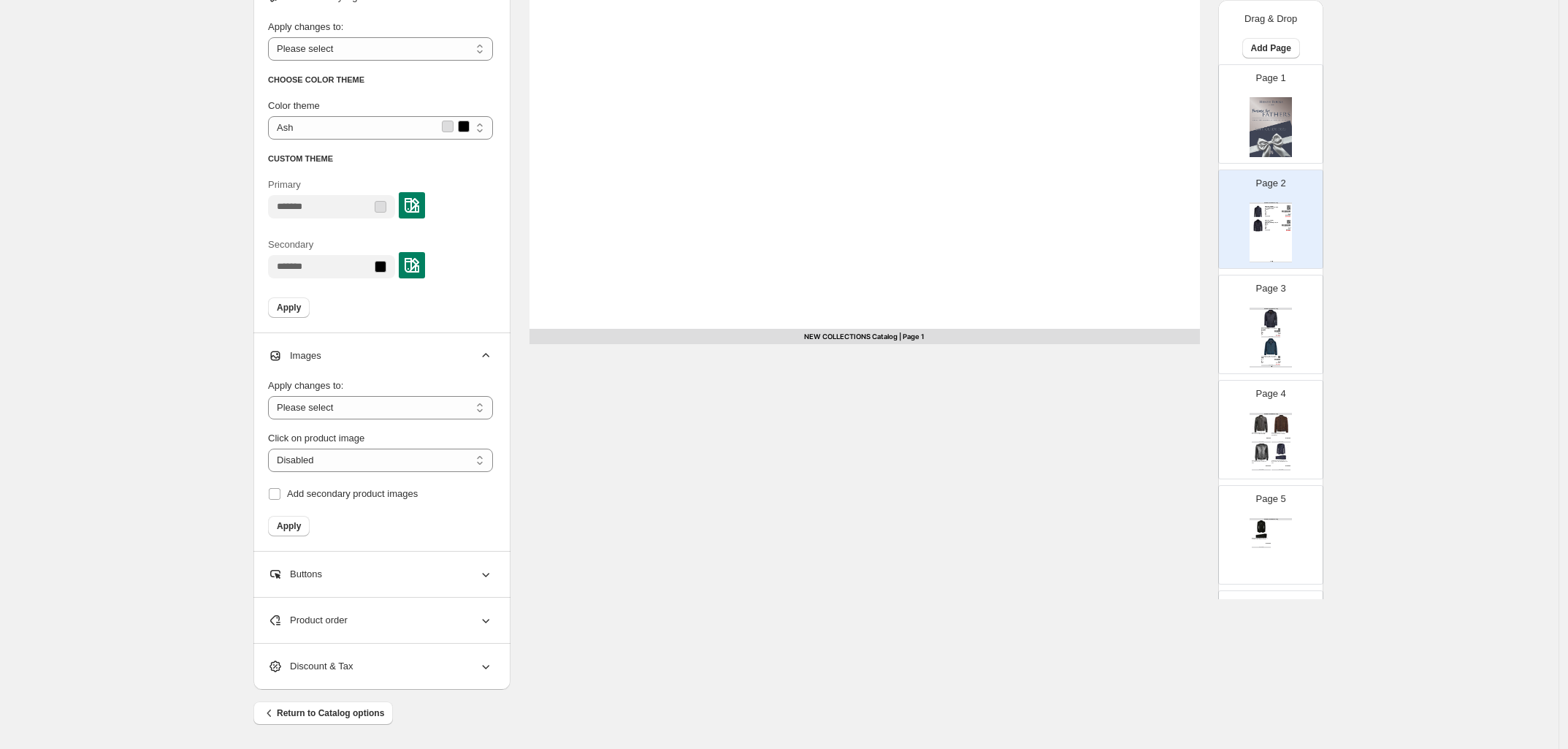
scroll to position [656, 0]
click at [296, 620] on span "Product order" at bounding box center [308, 620] width 80 height 14
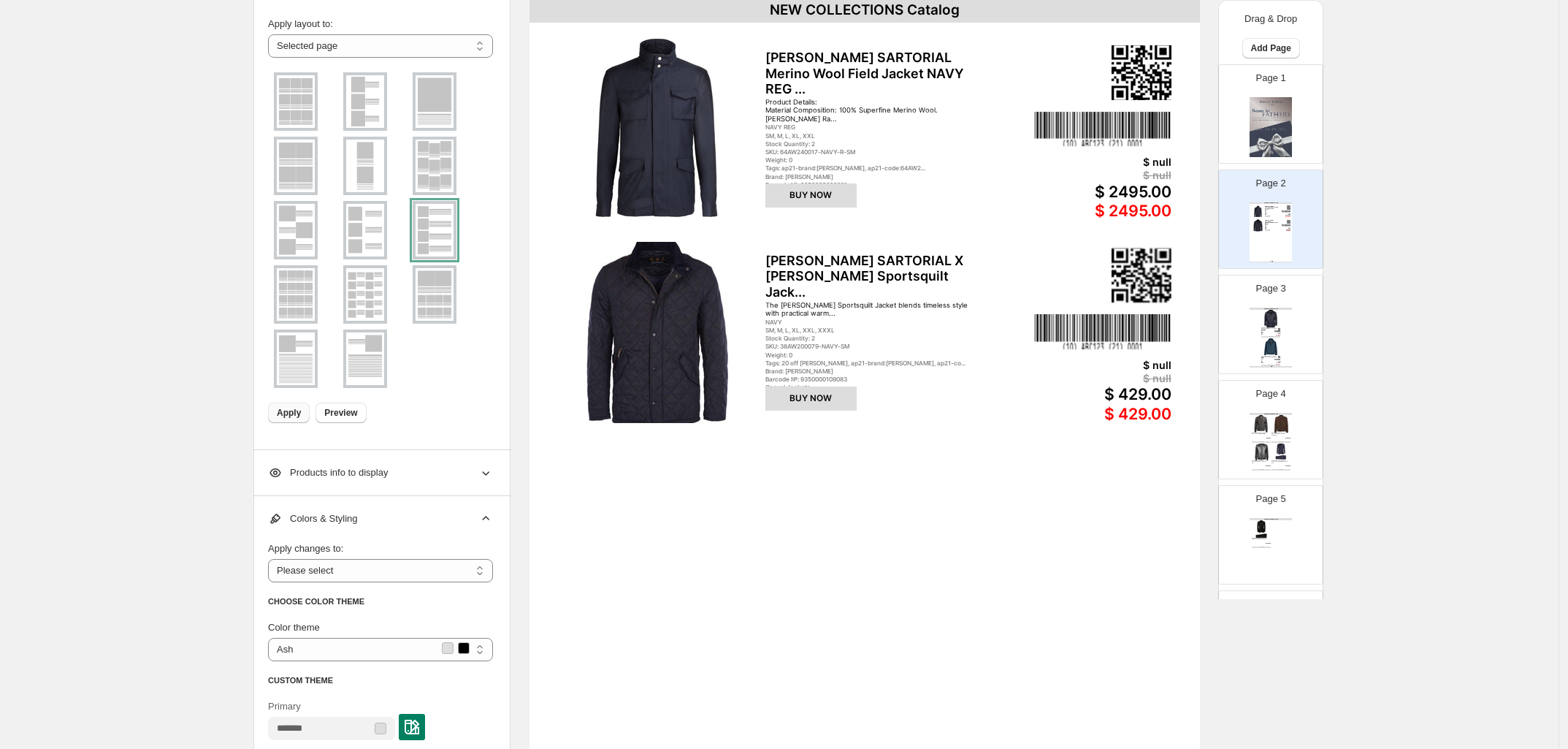
scroll to position [93, 0]
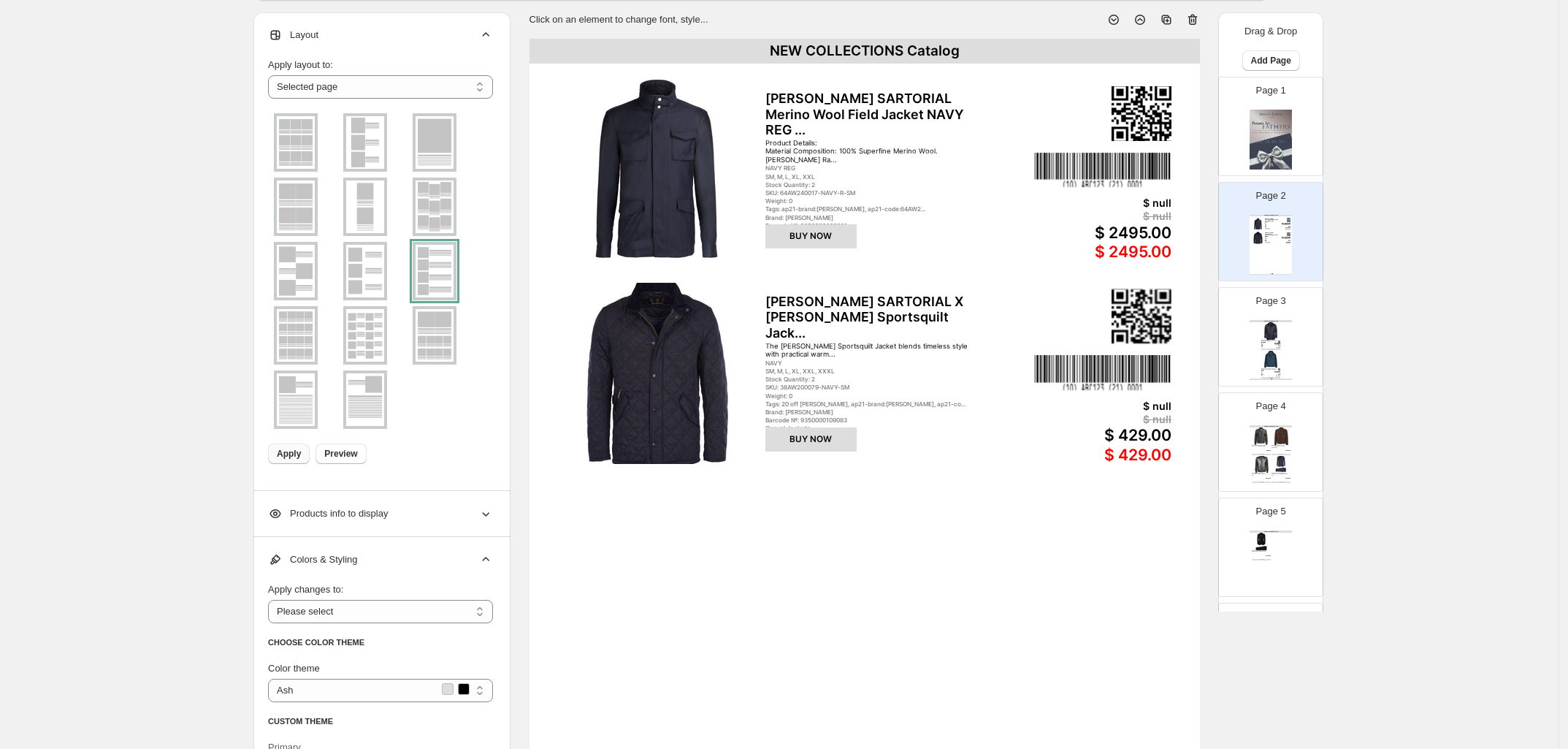
click at [1285, 145] on img at bounding box center [1271, 139] width 42 height 60
type input "*"
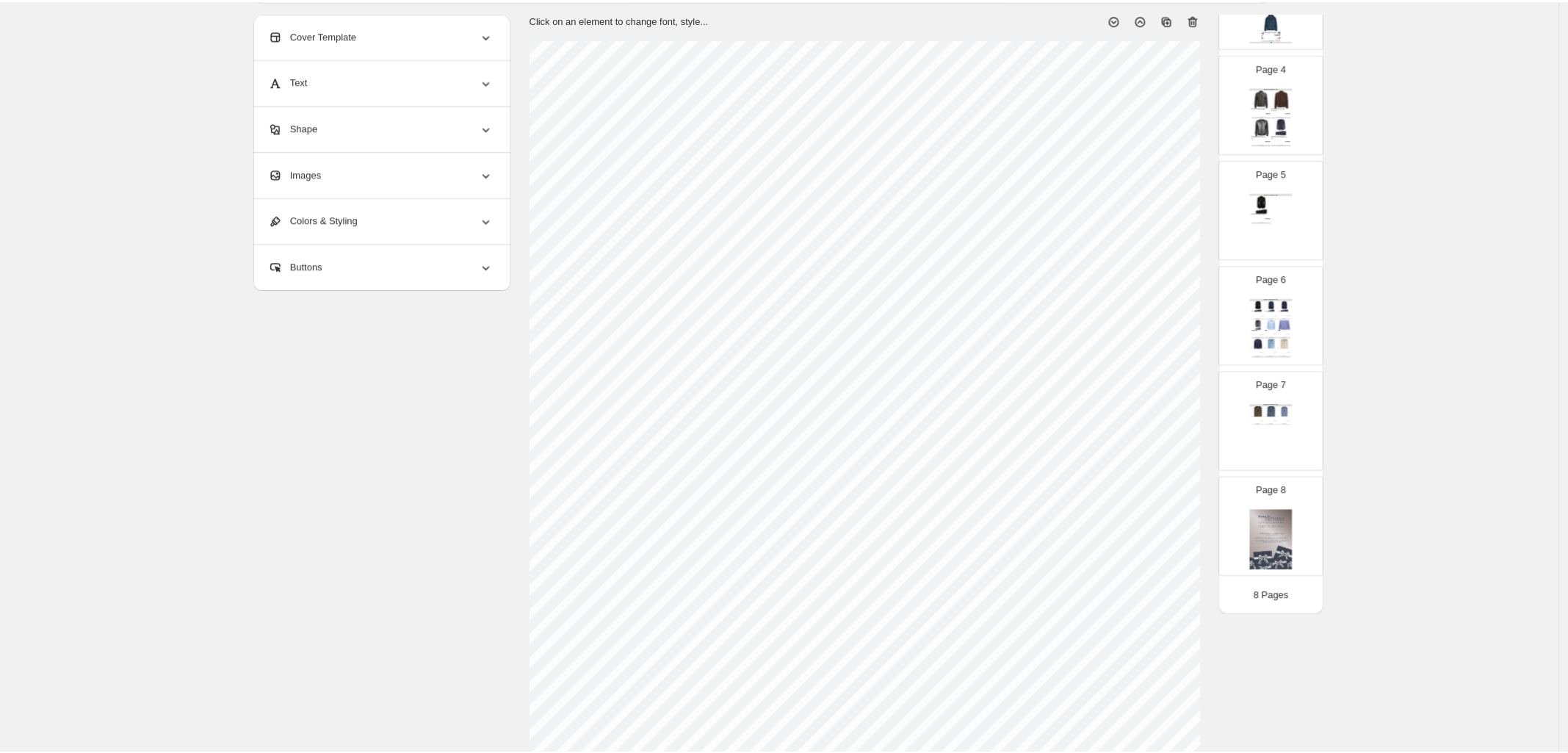
scroll to position [0, 0]
